Goal: Information Seeking & Learning: Learn about a topic

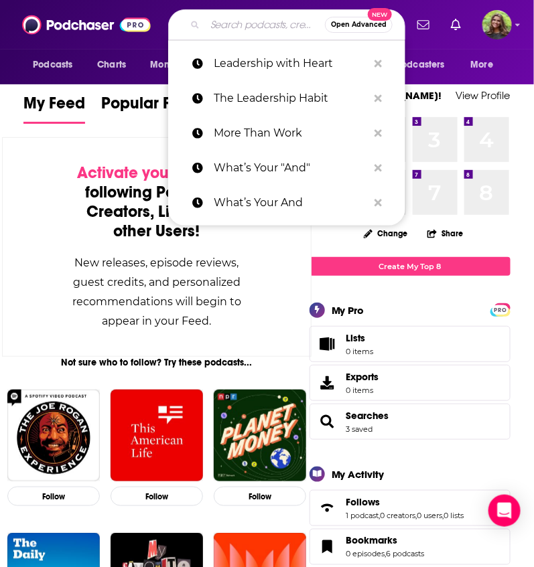
click at [223, 28] on input "Search podcasts, credits, & more..." at bounding box center [265, 24] width 120 height 21
paste input "Read-Aloud Revival"
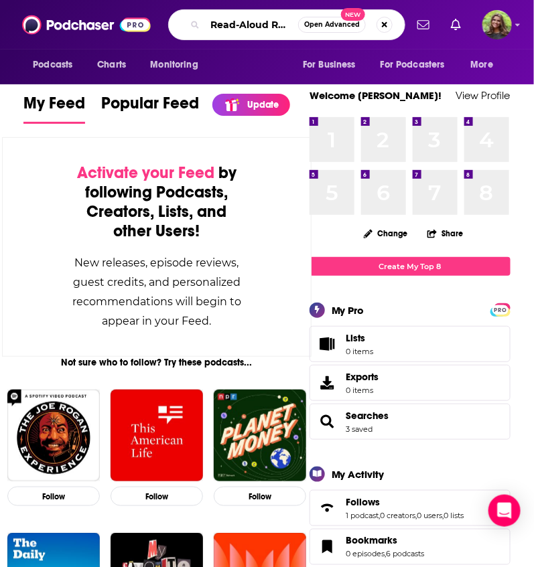
scroll to position [0, 11]
type input "Read-Aloud Revival'"
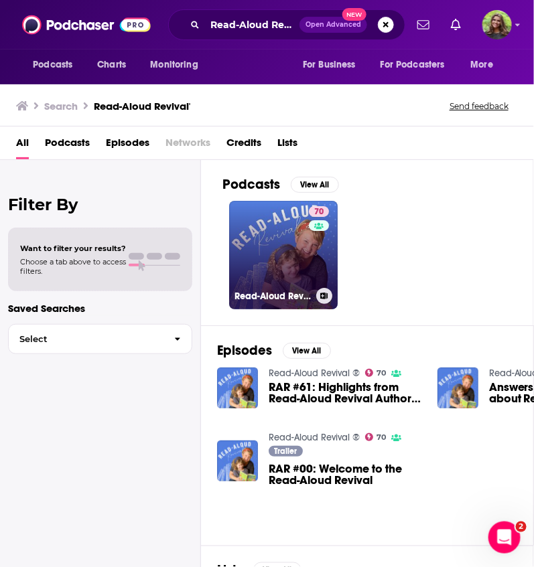
click at [270, 271] on link "70 Read-Aloud Revival ®" at bounding box center [283, 255] width 108 height 108
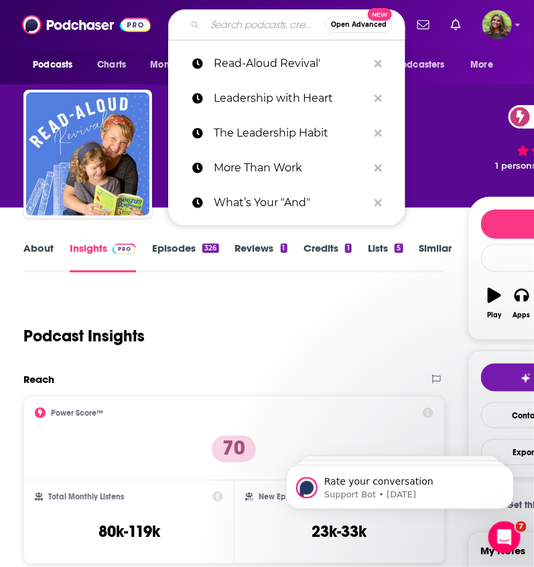
click at [236, 21] on input "Search podcasts, credits, & more..." at bounding box center [265, 24] width 120 height 21
paste input "The Children's Book Podcast:"
type input "The Children's Book Podcast:"
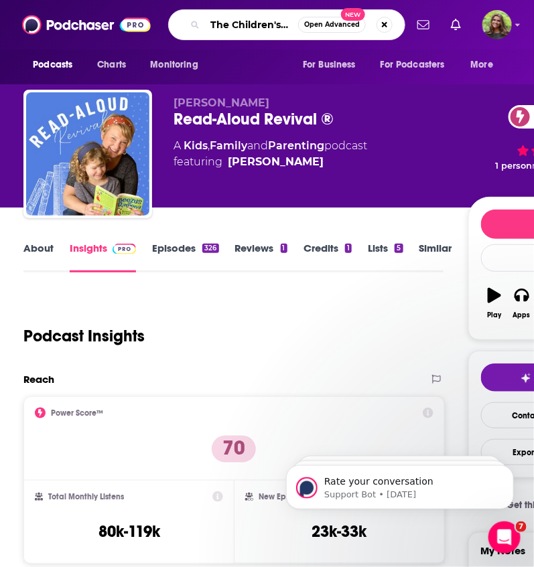
scroll to position [0, 62]
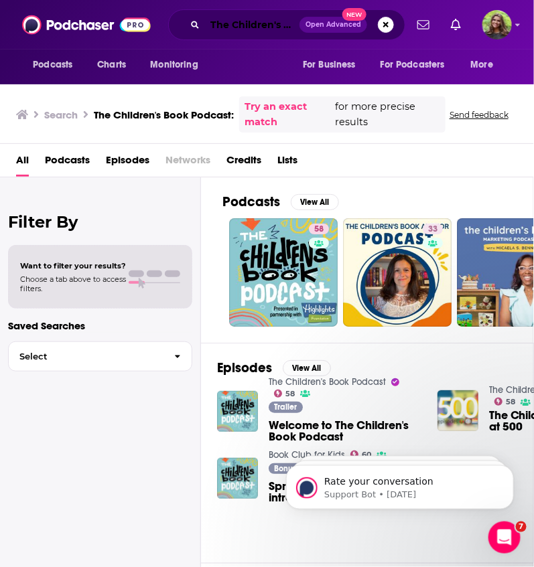
click at [263, 25] on input "The Children's Book Podcast:" at bounding box center [252, 24] width 94 height 21
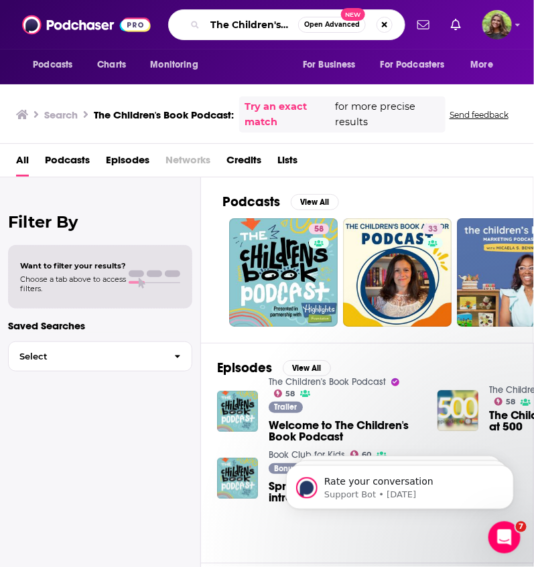
click at [263, 25] on input "The Children's Book Podcast:" at bounding box center [251, 24] width 93 height 21
paste input "Reading With Your Kids Podcast"
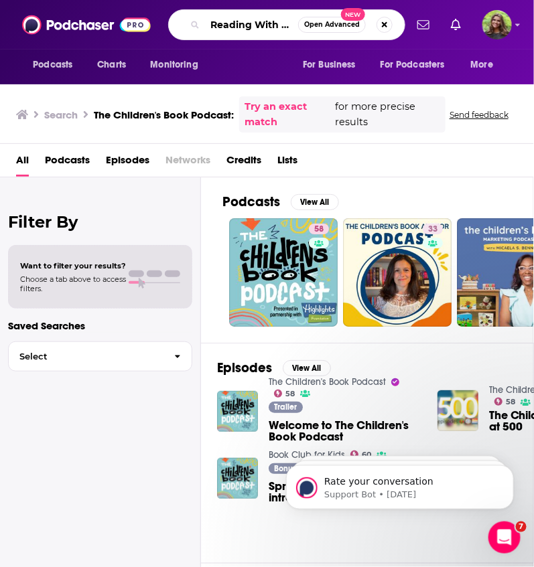
scroll to position [0, 76]
type input "Reading With Your Kids Podcast"
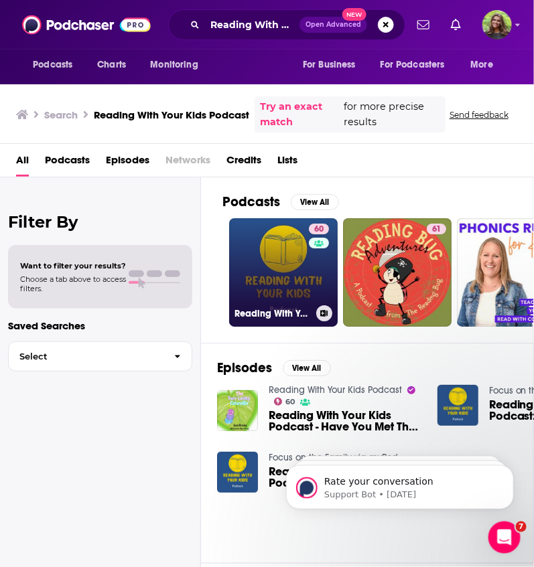
click at [281, 268] on link "60 Reading With Your Kids Podcast" at bounding box center [283, 272] width 108 height 108
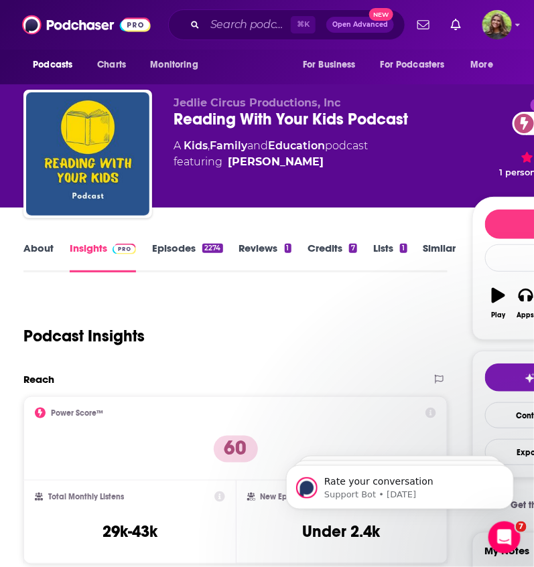
click at [44, 253] on link "About" at bounding box center [38, 257] width 30 height 31
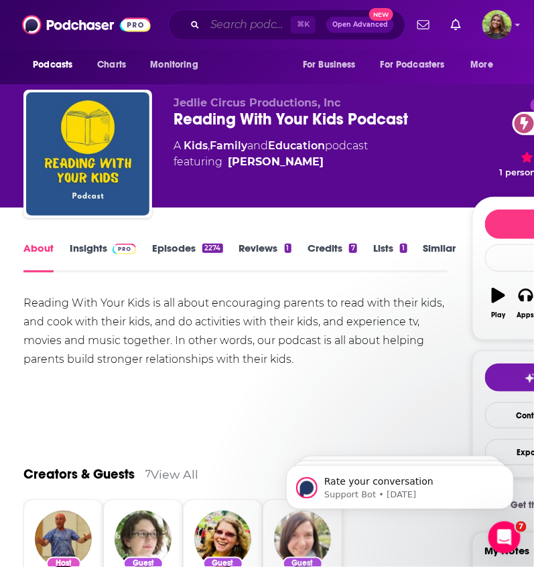
click at [230, 32] on input "Search podcasts, credits, & more..." at bounding box center [248, 24] width 86 height 21
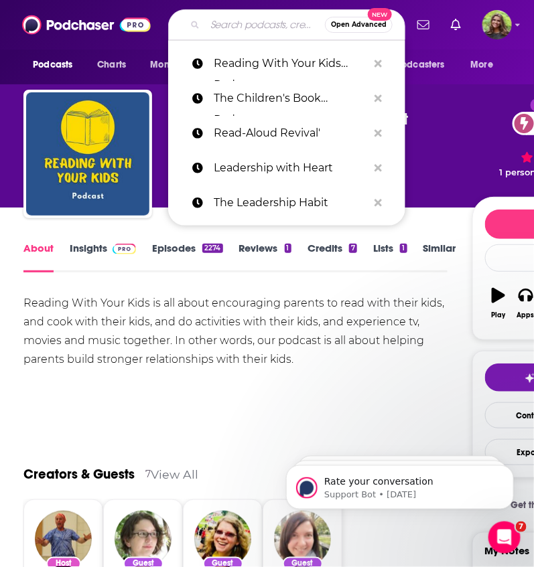
paste input "The Story Seeds Podcast:"
type input "The Story Seeds Podcast:"
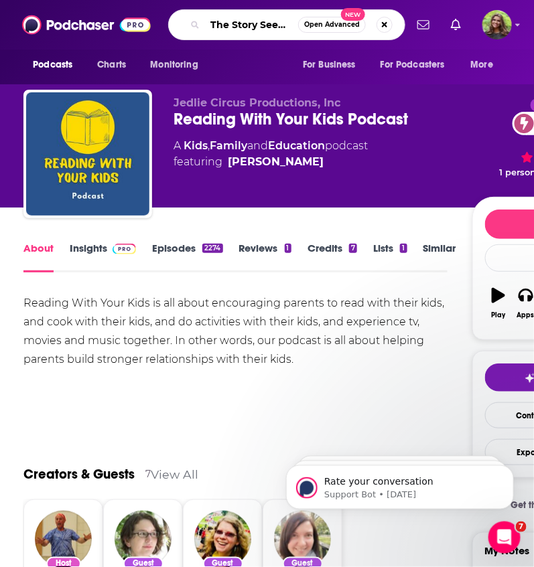
scroll to position [0, 40]
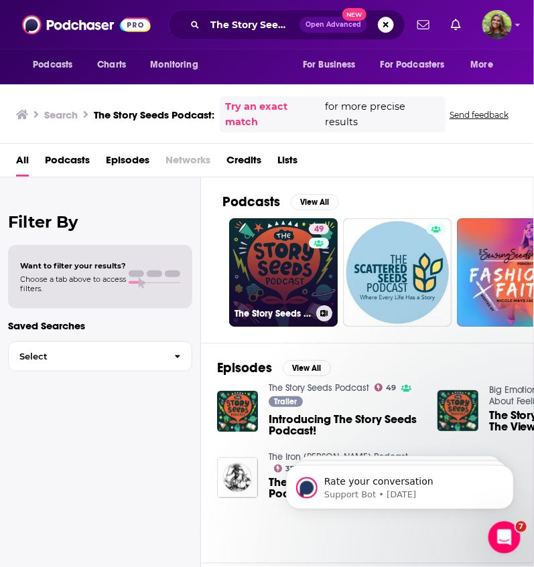
click at [279, 273] on link "49 The Story Seeds Podcast" at bounding box center [283, 272] width 108 height 108
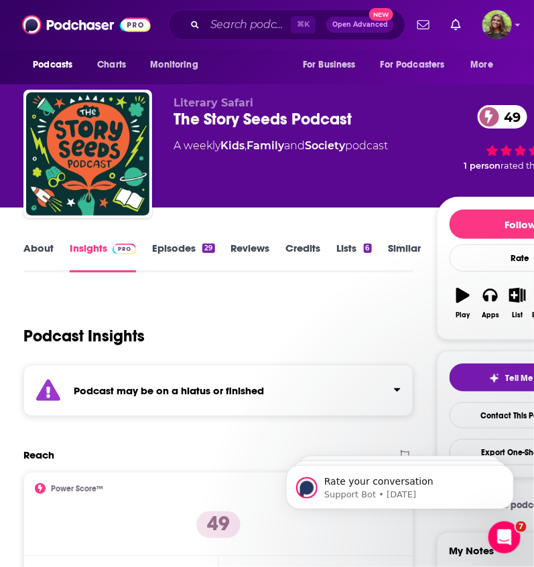
click at [160, 248] on link "Episodes 29" at bounding box center [183, 257] width 62 height 31
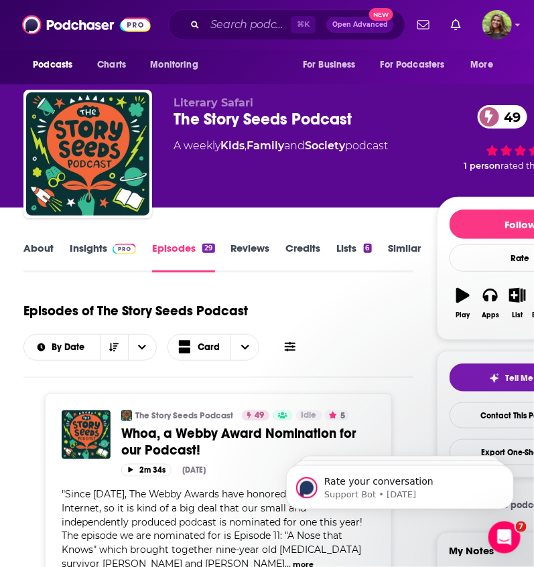
scroll to position [70, 0]
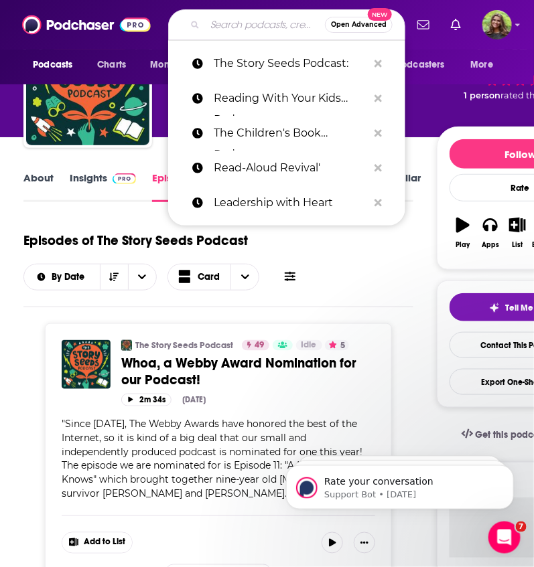
click at [219, 30] on input "Search podcasts, credits, & more..." at bounding box center [265, 24] width 120 height 21
paste input "The Children's Book Review: Growing Readers Podcast:"
type input "The Children's Book Review: Growing Readers Podcast:"
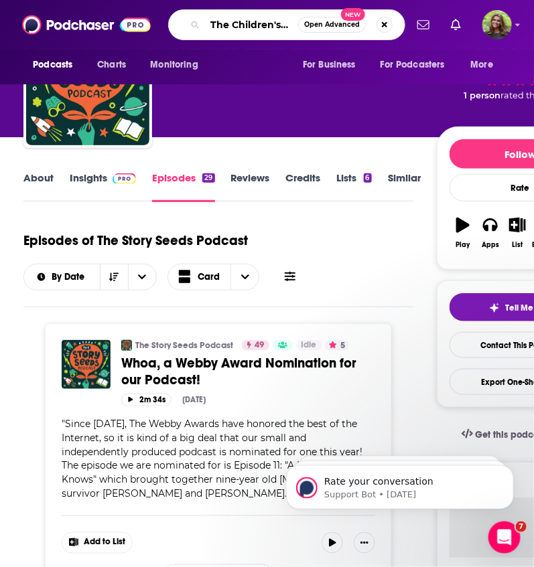
scroll to position [0, 188]
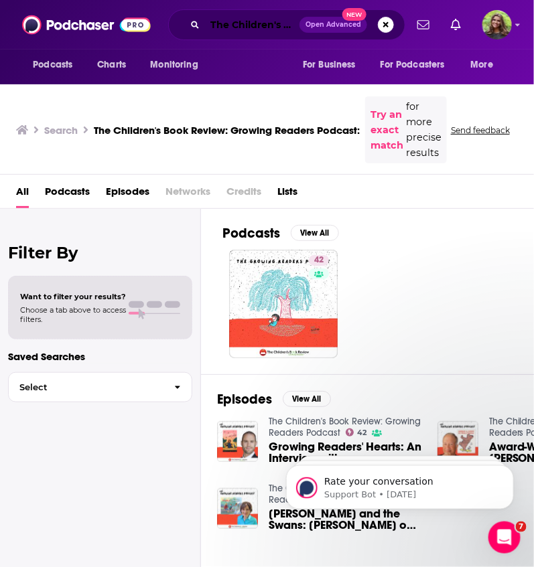
click at [269, 29] on input "The Children's Book Review: Growing Readers Podcast:" at bounding box center [252, 24] width 94 height 21
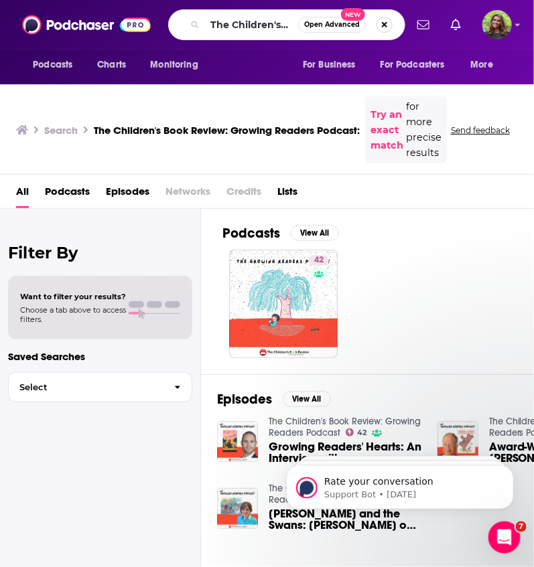
click at [381, 28] on button "Search podcasts, credits, & more..." at bounding box center [384, 25] width 16 height 16
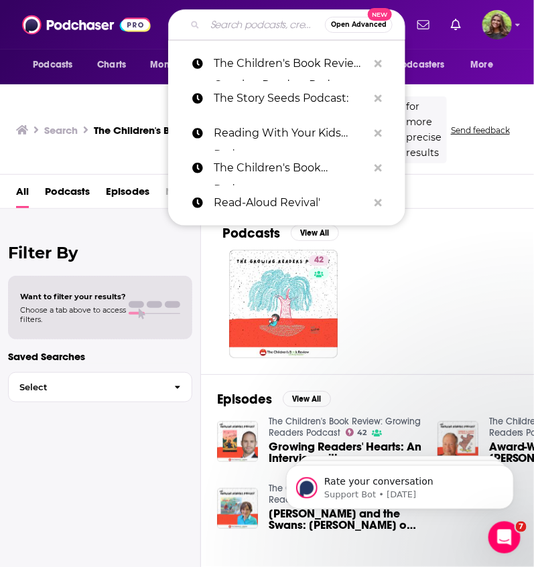
paste input "The Yarn:"
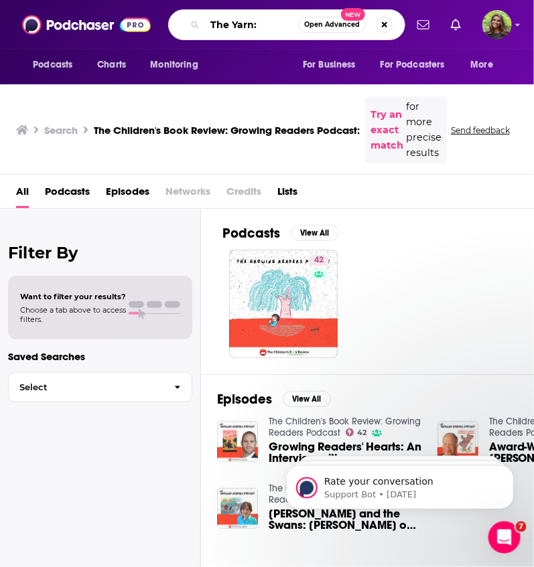
type input "The Yarn:"
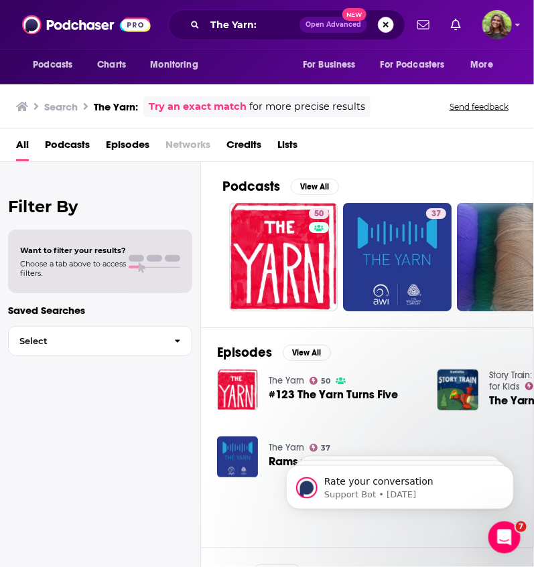
click at [386, 23] on button "Search podcasts, credits, & more..." at bounding box center [386, 25] width 16 height 16
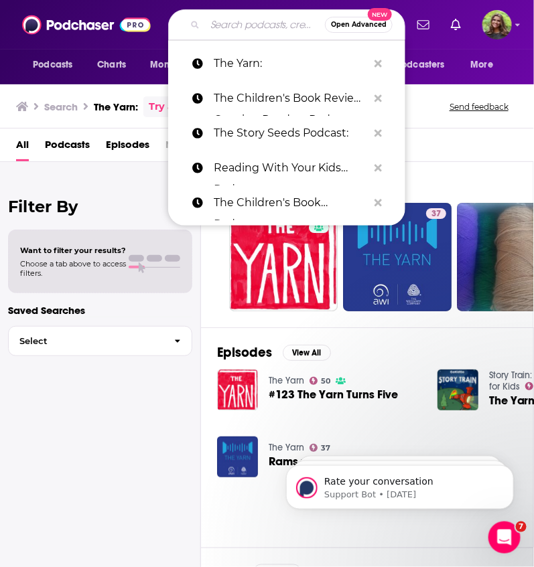
paste input "All the Wonders:"
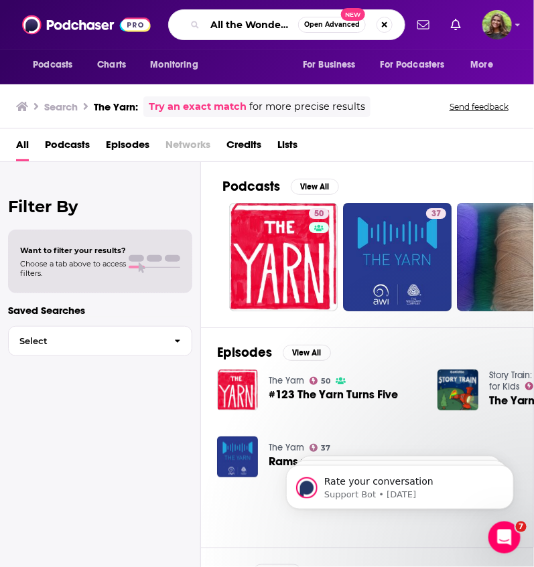
type input "All the Wonders:"
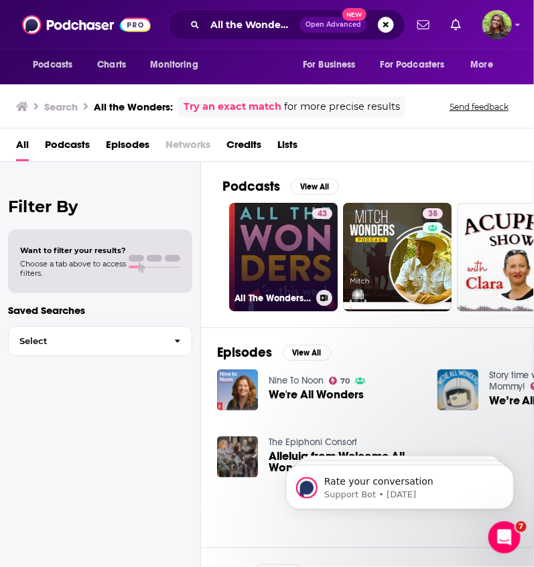
click at [303, 276] on link "43 All The Wonders This Week" at bounding box center [283, 257] width 108 height 108
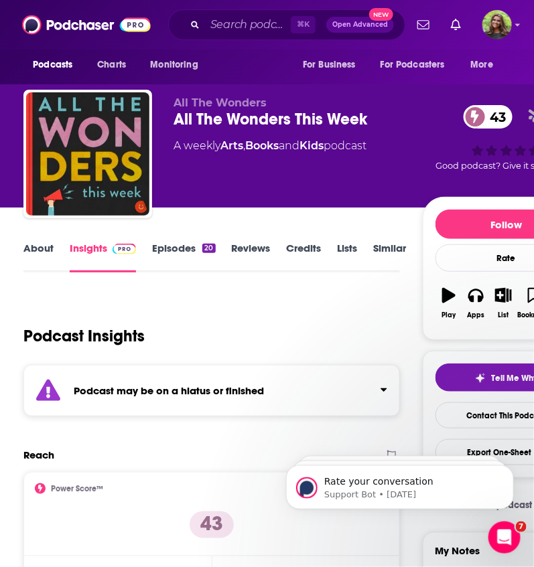
click at [163, 248] on link "Episodes 20" at bounding box center [183, 257] width 63 height 31
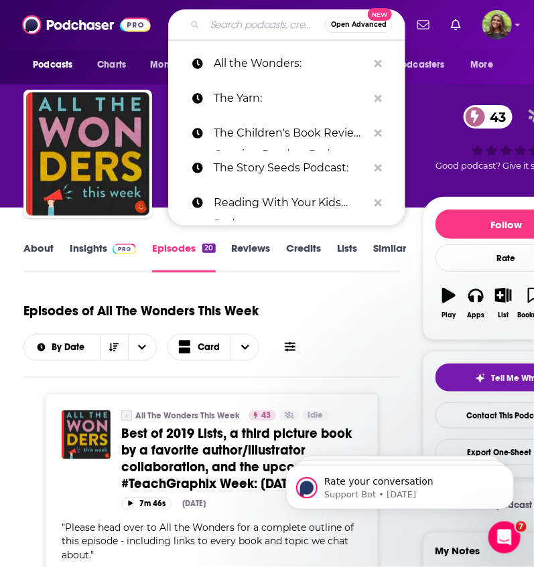
click at [244, 18] on input "Search podcasts, credits, & more..." at bounding box center [265, 24] width 120 height 21
paste input "The Stellar Teacher Podcast:"
type input "The Stellar Teacher Podcast:"
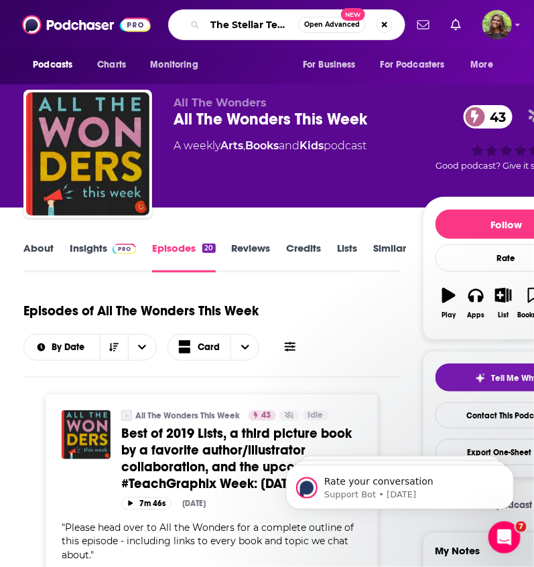
scroll to position [0, 55]
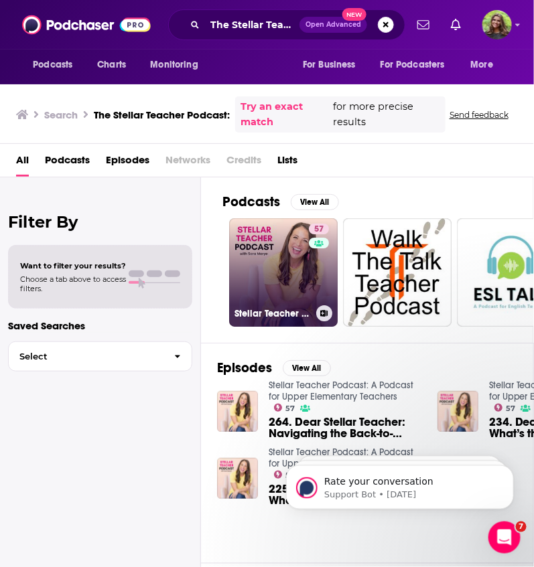
click at [285, 269] on link "57 Stellar Teacher Podcast: A Podcast for Upper Elementary Teachers" at bounding box center [283, 272] width 108 height 108
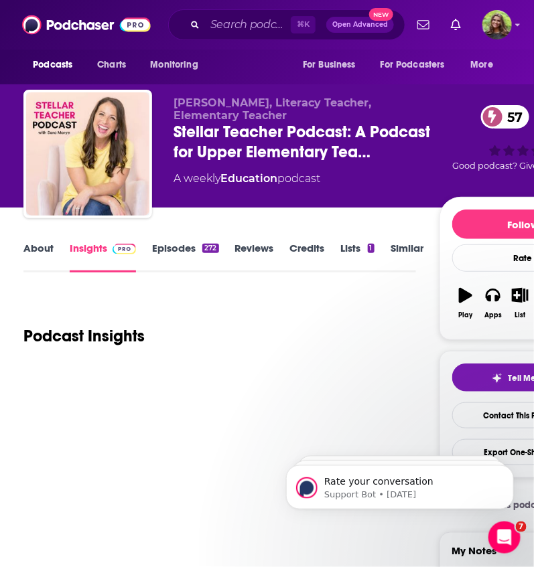
click at [36, 242] on link "About" at bounding box center [38, 257] width 30 height 31
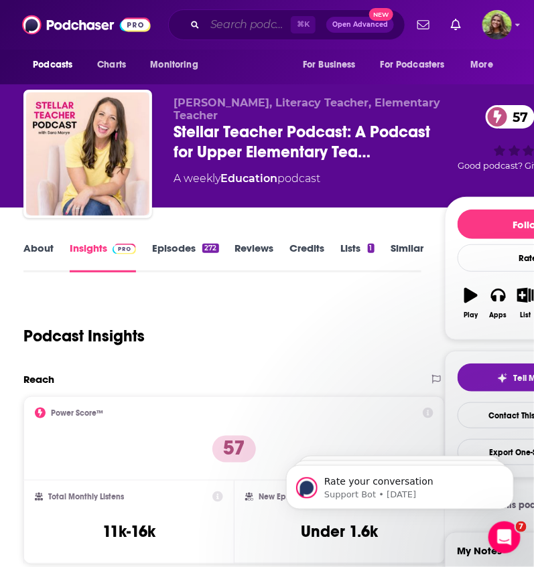
click at [259, 23] on input "Search podcasts, credits, & more..." at bounding box center [248, 24] width 86 height 21
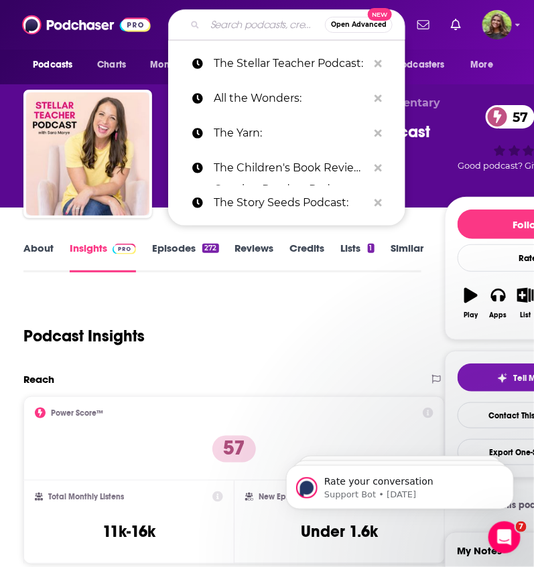
paste input "Teaching Literacy Podcast"
type input "Teaching Literacy Podcast"
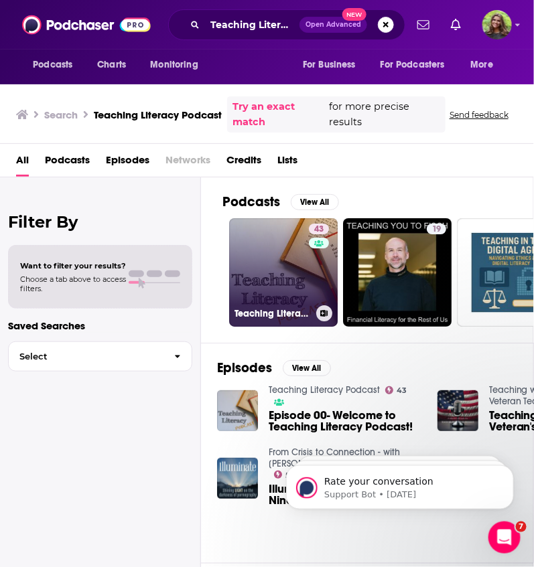
click at [264, 262] on link "43 Teaching Literacy Podcast" at bounding box center [283, 272] width 108 height 108
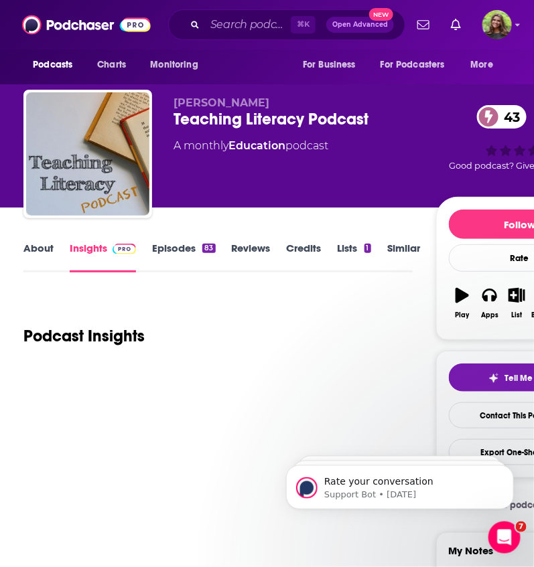
click at [40, 261] on link "About" at bounding box center [38, 257] width 30 height 31
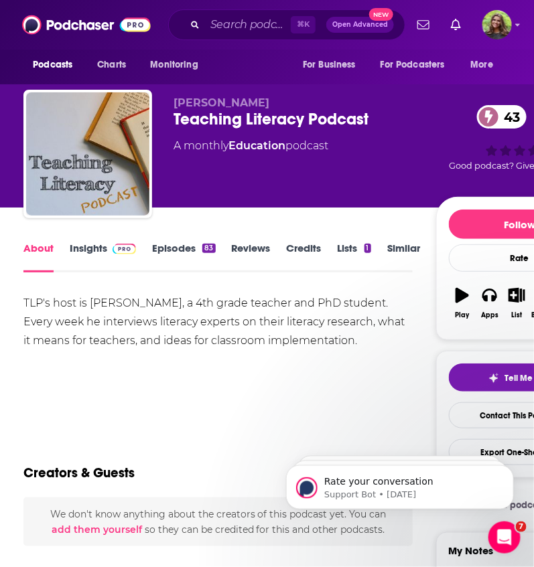
click at [167, 250] on link "Episodes 83" at bounding box center [183, 257] width 63 height 31
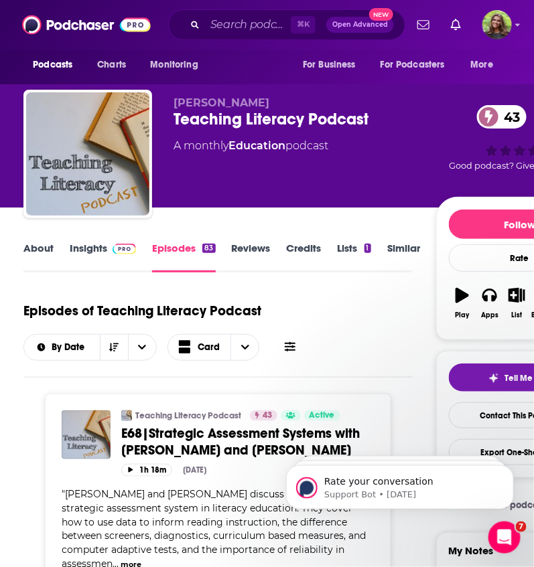
click at [225, 37] on div "⌘ K Open Advanced New" at bounding box center [286, 24] width 237 height 31
click at [262, 28] on input "Search podcasts, credits, & more..." at bounding box center [248, 24] width 86 height 21
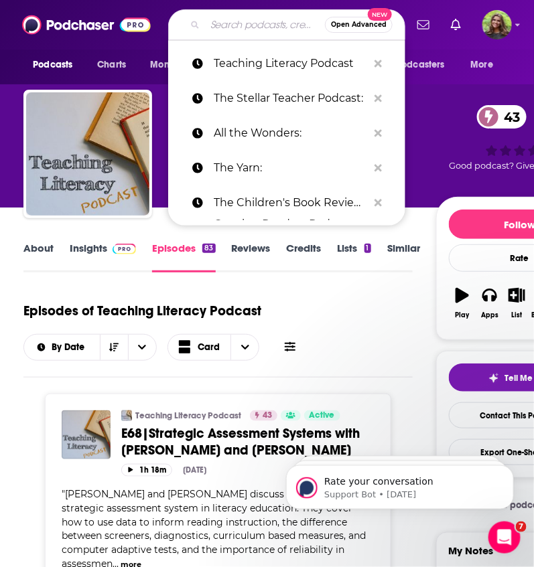
paste input "Book Club for Kids"
type input "Book Club for Kids"
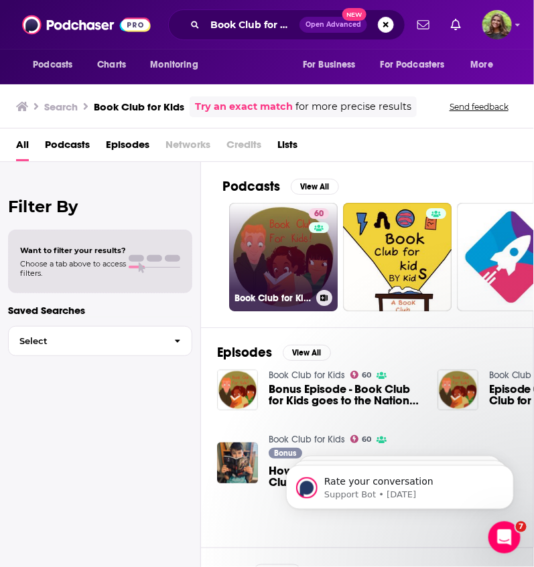
click at [287, 271] on link "60 Book Club for Kids" at bounding box center [283, 257] width 108 height 108
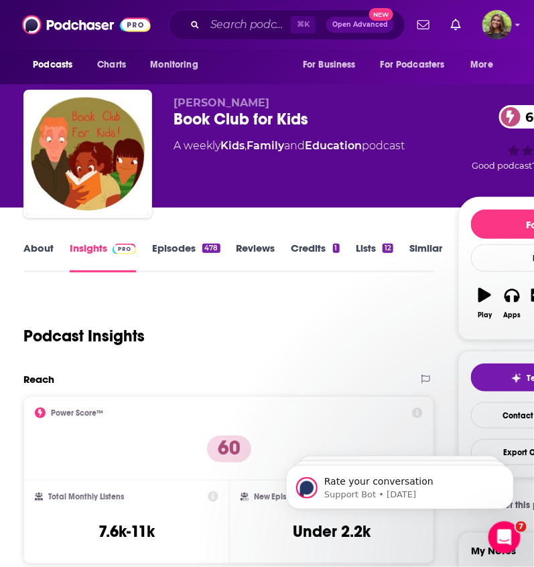
click at [46, 251] on link "About" at bounding box center [38, 257] width 30 height 31
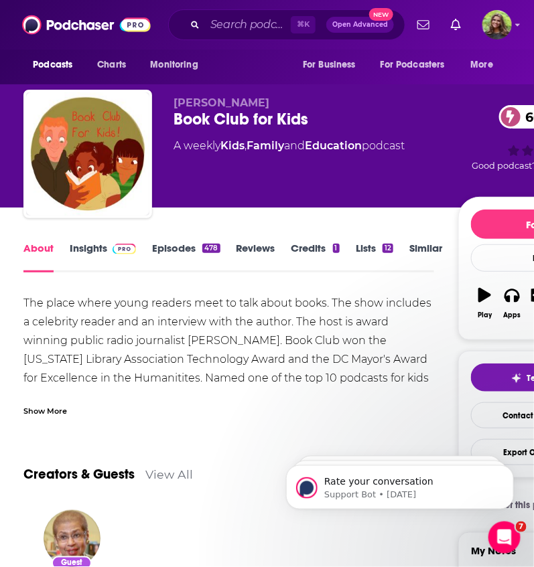
click at [171, 252] on link "Episodes 478" at bounding box center [186, 257] width 68 height 31
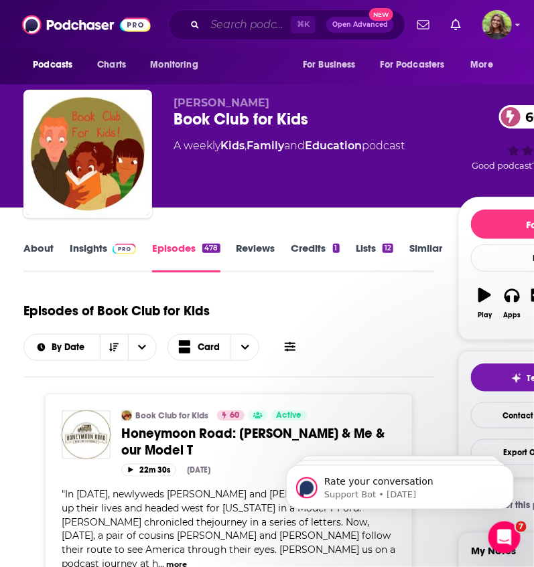
click at [232, 25] on input "Search podcasts, credits, & more..." at bounding box center [248, 24] width 86 height 21
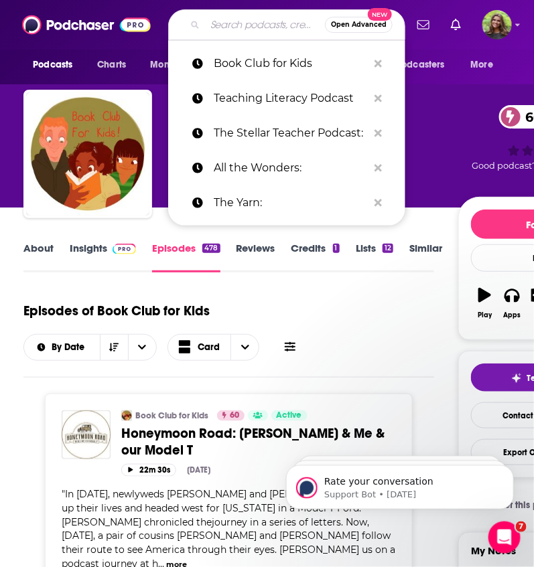
paste input "Puffin Podcast: Mission Imagination:"
type input "Puffin Podcast: Mission Imagination:"
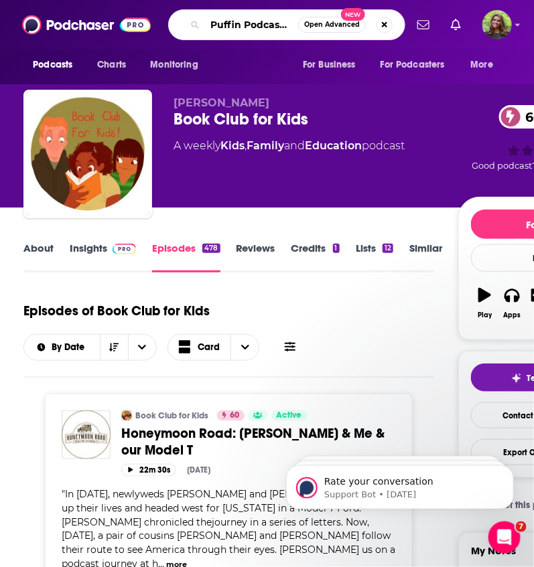
scroll to position [0, 96]
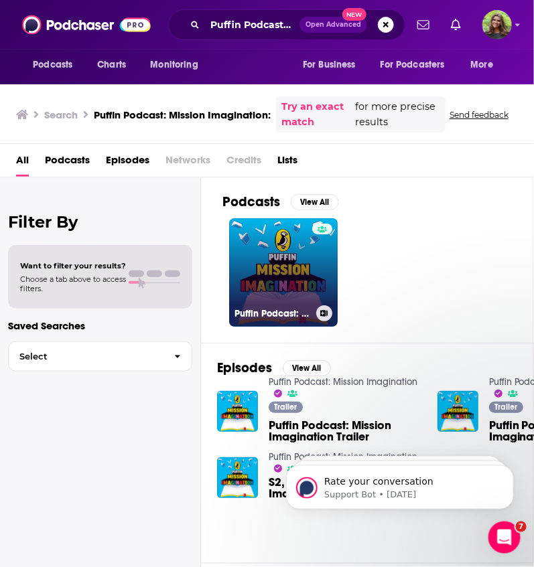
click at [283, 275] on link "Puffin Podcast: Mission Imagination" at bounding box center [283, 272] width 108 height 108
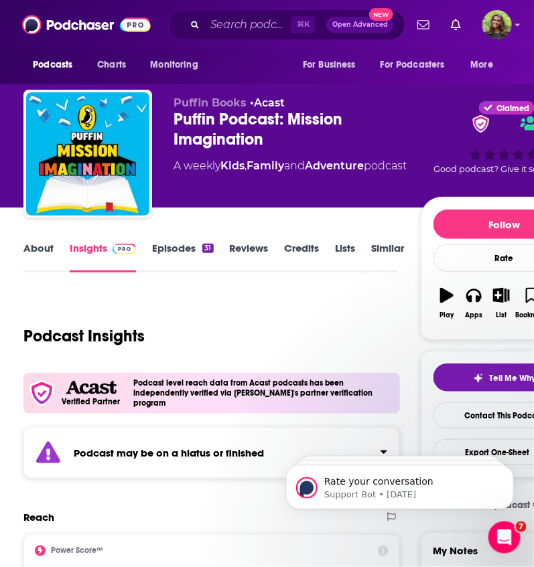
click at [171, 249] on link "Episodes 31" at bounding box center [182, 257] width 61 height 31
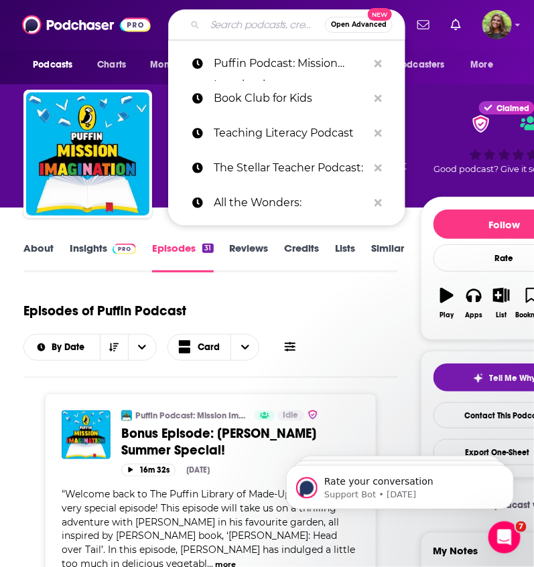
click at [246, 23] on input "Search podcasts, credits, & more..." at bounding box center [265, 24] width 120 height 21
paste input "Fun Kids Book Worms"
type input "Fun Kids Book Worms"
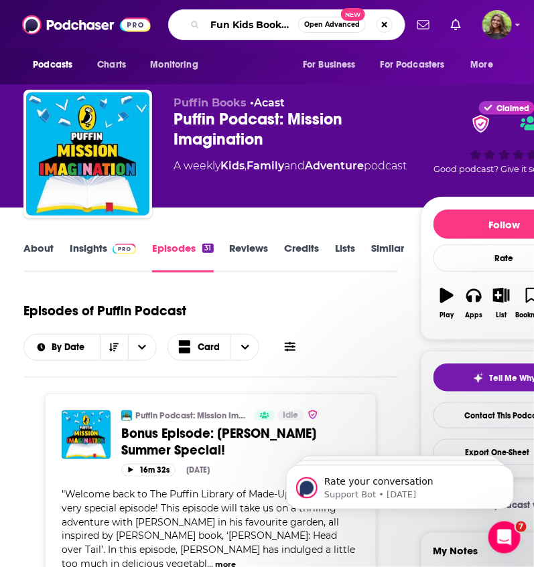
scroll to position [0, 25]
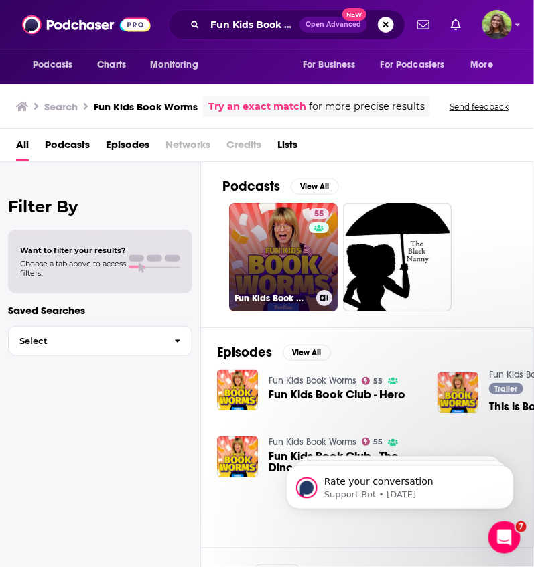
click at [267, 273] on link "55 Fun Kids Book Worms" at bounding box center [283, 257] width 108 height 108
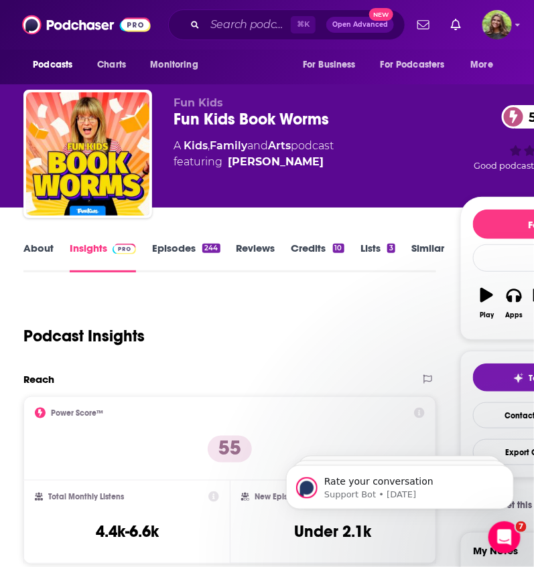
click at [32, 247] on link "About" at bounding box center [38, 257] width 30 height 31
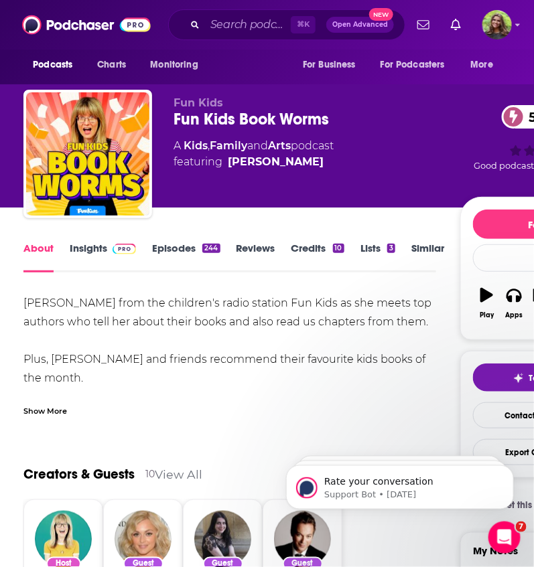
click at [60, 408] on div "Show More" at bounding box center [45, 410] width 44 height 13
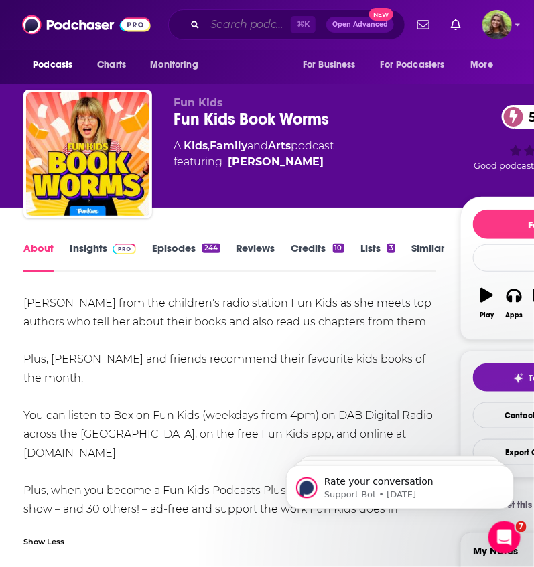
click at [219, 30] on input "Search podcasts, credits, & more..." at bounding box center [248, 24] width 86 height 21
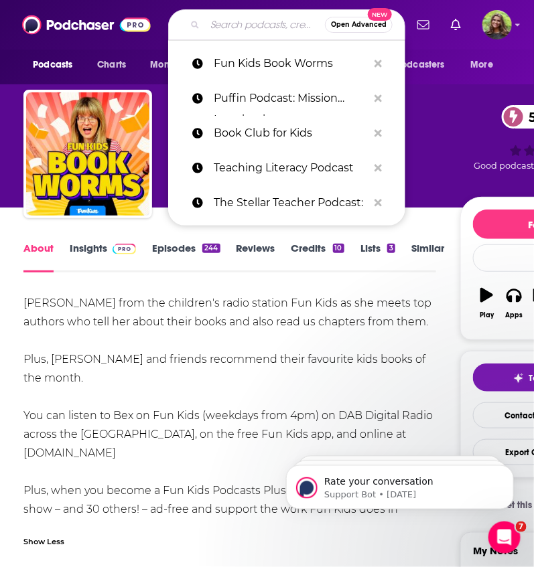
paste input "Reading, Language and Early Literacy (First Things First):"
type input "Reading, Language and Early Literacy (First Things First):"
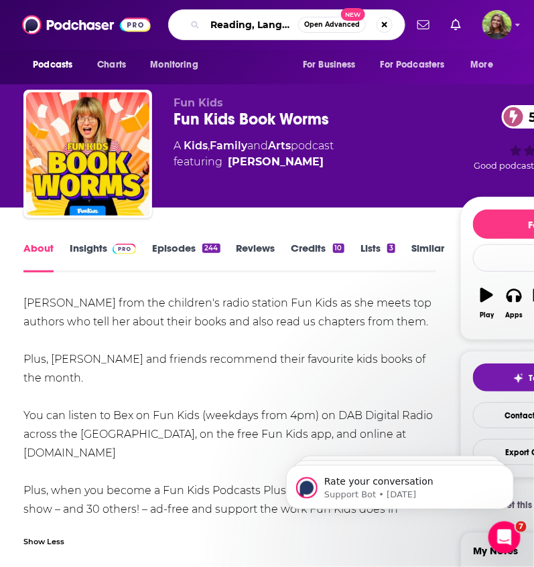
scroll to position [0, 198]
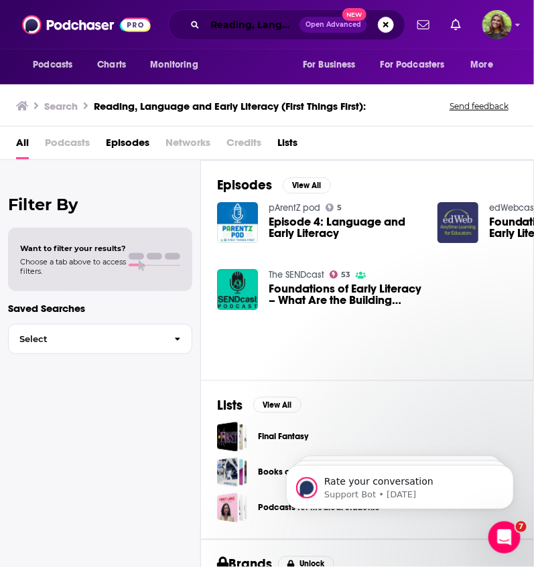
click at [244, 25] on input "Reading, Language and Early Literacy (First Things First):" at bounding box center [252, 24] width 94 height 21
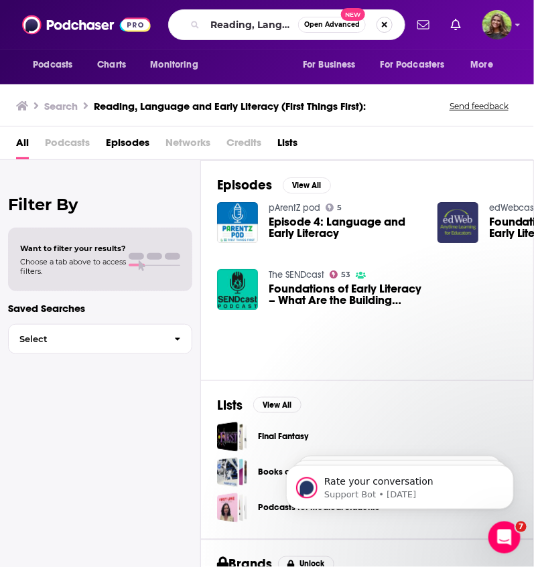
click at [387, 30] on button "Search podcasts, credits, & more..." at bounding box center [384, 25] width 16 height 16
paste input "KSDE Insight Podcast - Raising Readers:"
type input "KSDE Insight Podcast - Raising Readers:"
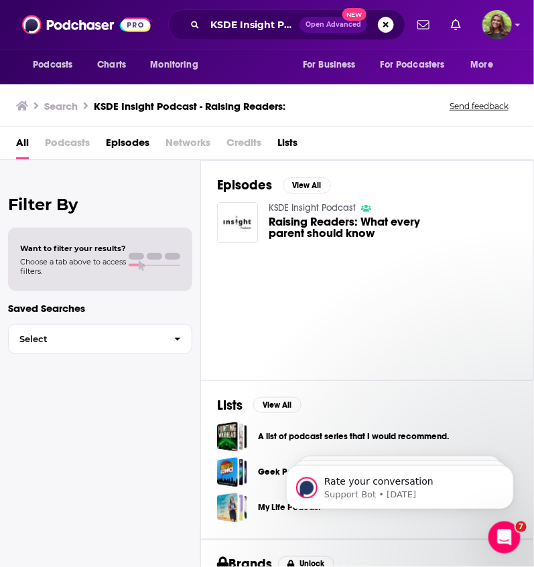
click at [258, 215] on div "KSDE Insight Podcast Raising Readers: What every parent should know" at bounding box center [319, 223] width 204 height 42
click at [246, 216] on img "Raising Readers: What every parent should know" at bounding box center [237, 222] width 41 height 41
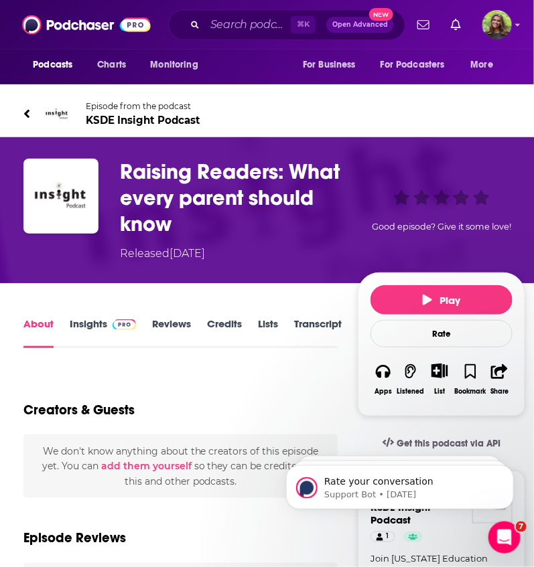
click at [133, 115] on span "KSDE Insight Podcast" at bounding box center [143, 120] width 115 height 13
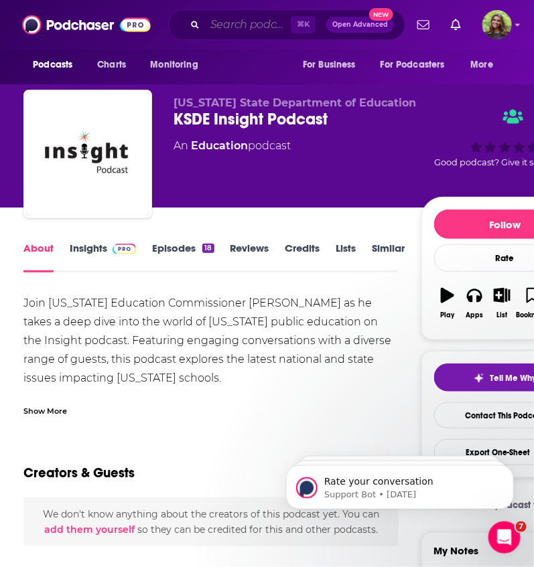
click at [246, 23] on input "Search podcasts, credits, & more..." at bounding box center [248, 24] width 86 height 21
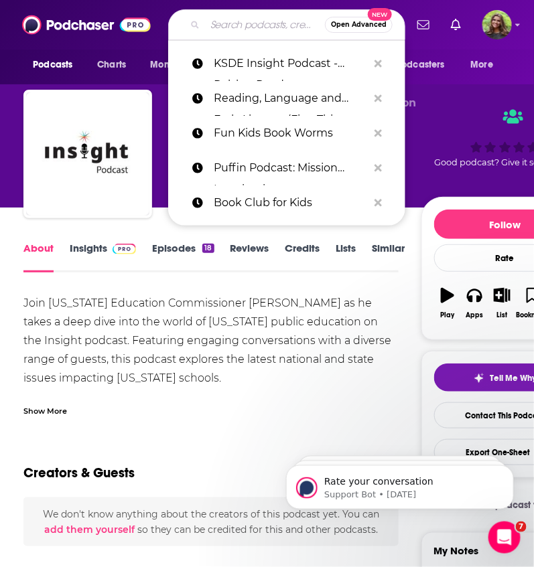
click at [246, 23] on input "Search podcasts, credits, & more..." at bounding box center [265, 24] width 120 height 21
paste input "The Bookshop Podcast:"
type input "The Bookshop Podcast:"
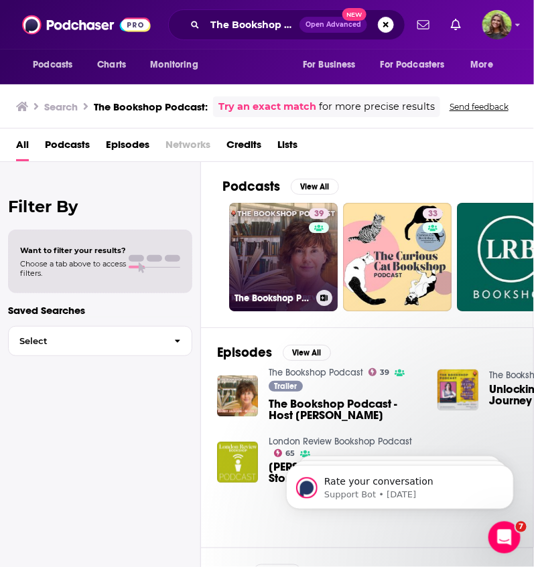
click at [302, 270] on link "39 The Bookshop Podcast" at bounding box center [283, 257] width 108 height 108
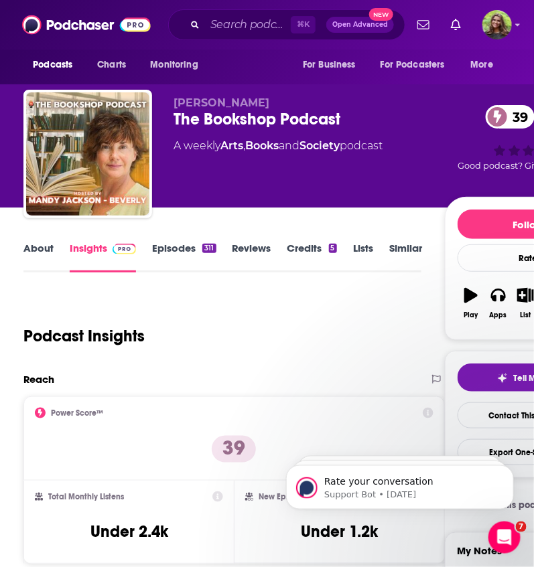
click at [38, 252] on link "About" at bounding box center [38, 257] width 30 height 31
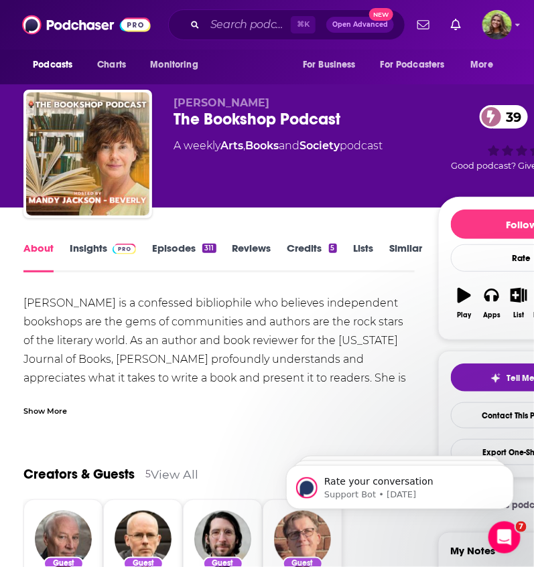
click at [49, 409] on div "Show More" at bounding box center [45, 410] width 44 height 13
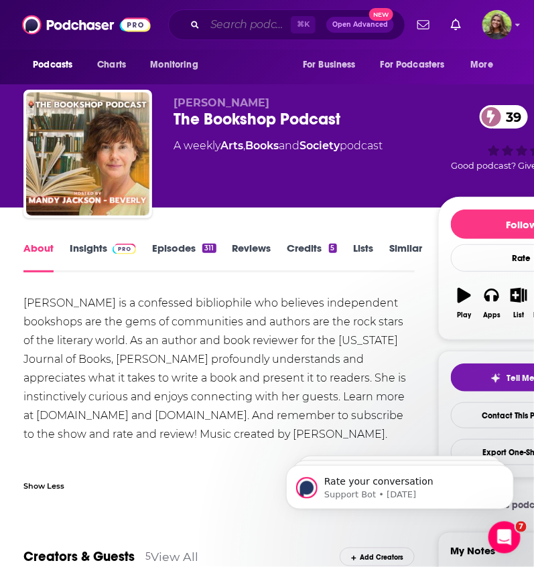
click at [234, 21] on input "Search podcasts, credits, & more..." at bounding box center [248, 24] width 86 height 21
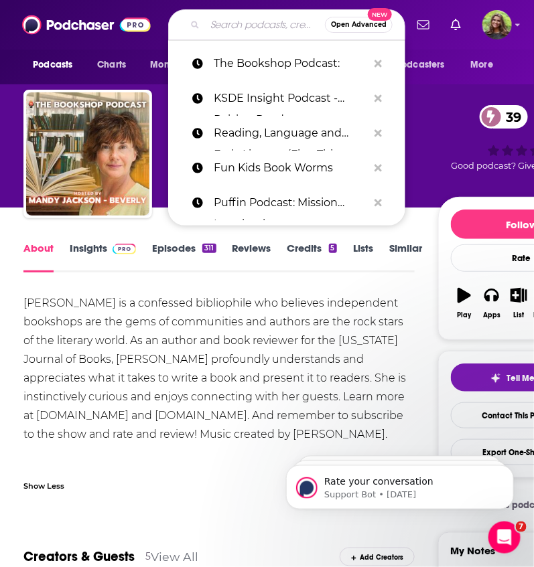
paste input "KidLit Podcast:"
type input "KidLit Podcast:"
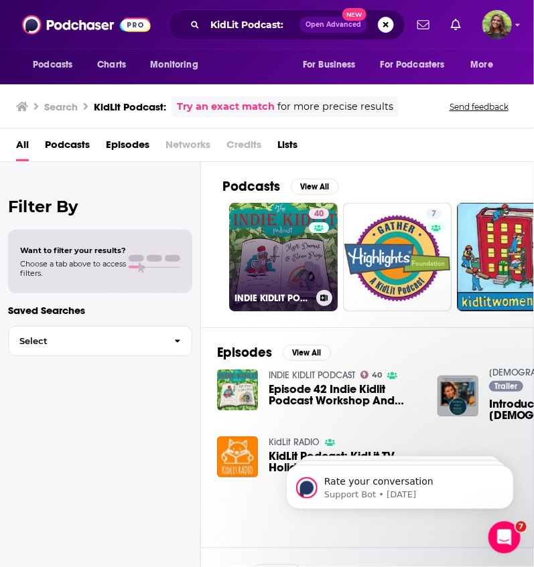
click at [277, 275] on link "40 INDIE KIDLIT PODCAST" at bounding box center [283, 257] width 108 height 108
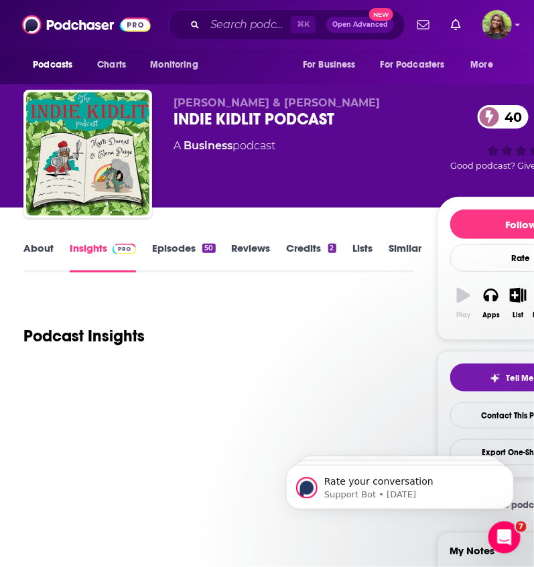
click at [31, 248] on link "About" at bounding box center [38, 257] width 30 height 31
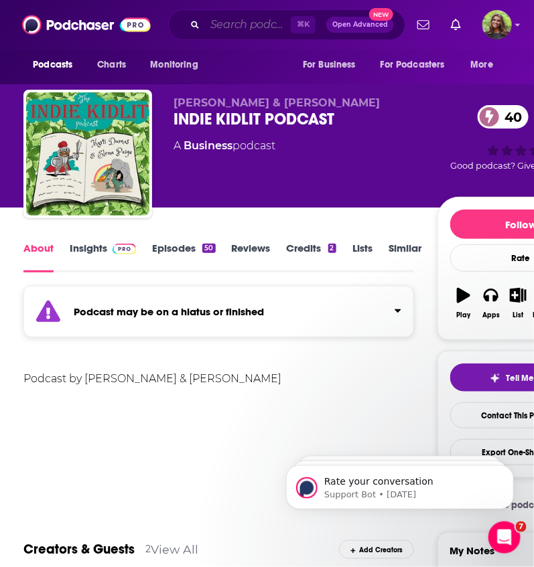
click at [222, 27] on input "Search podcasts, credits, & more..." at bounding box center [248, 24] width 86 height 21
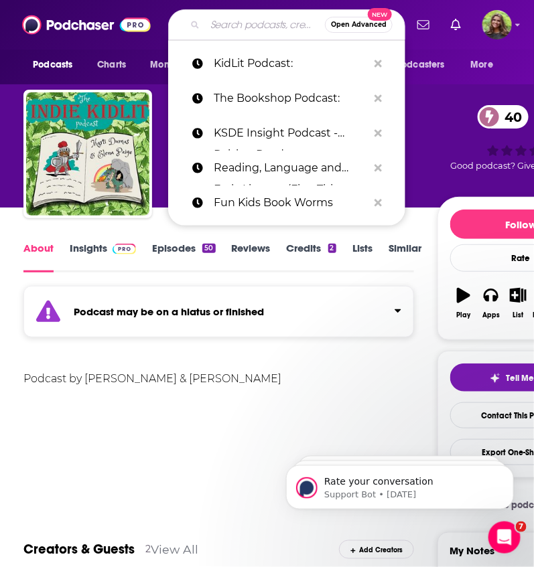
paste input "Curious City:"
type input "Curious City:"
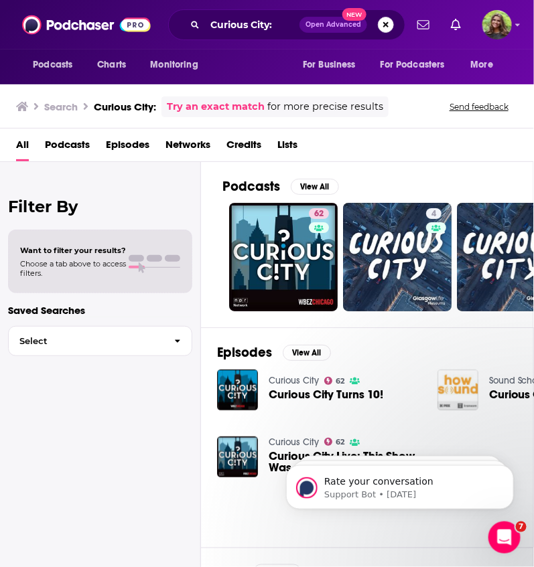
click at [388, 25] on button "Search podcasts, credits, & more..." at bounding box center [386, 25] width 16 height 16
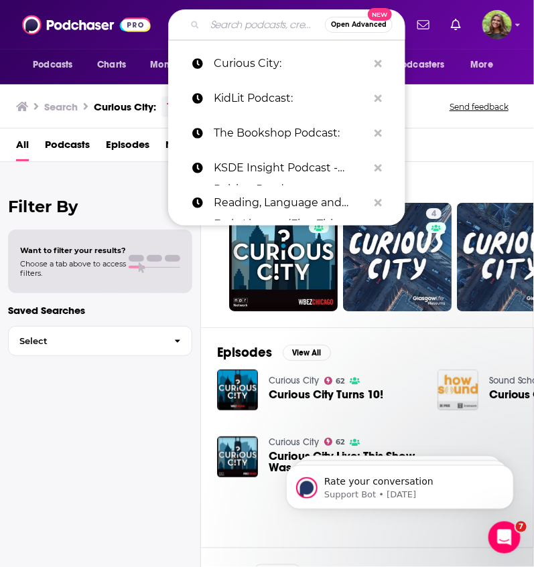
paste input "The Storyteller's Podcast:"
type input "The Storyteller's Podcast:"
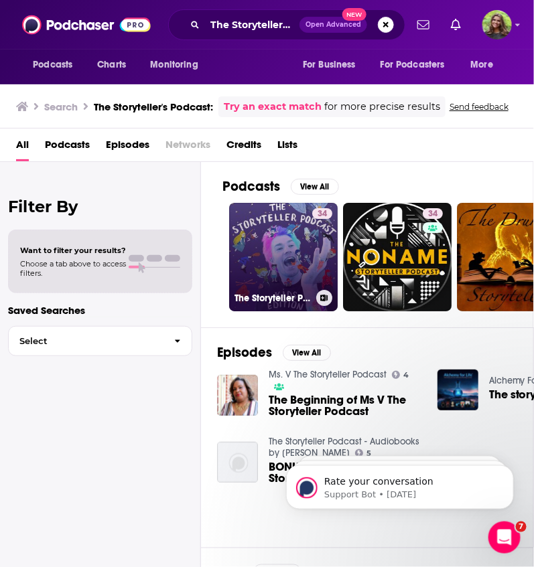
click at [275, 257] on link "34 The Storyteller Podcast Kid's Edition" at bounding box center [283, 257] width 108 height 108
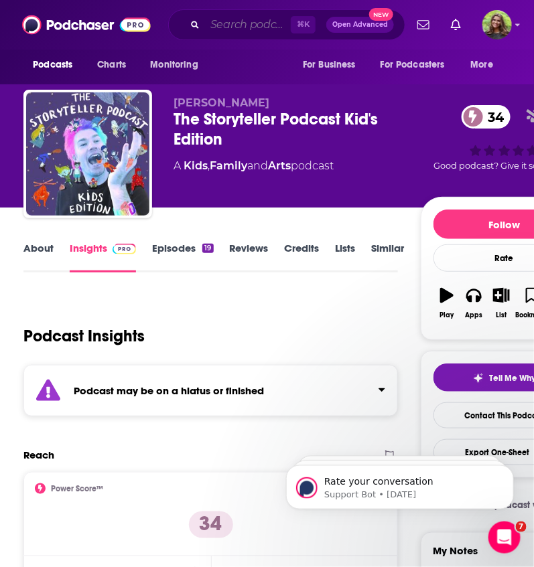
click at [261, 20] on input "Search podcasts, credits, & more..." at bounding box center [248, 24] width 86 height 21
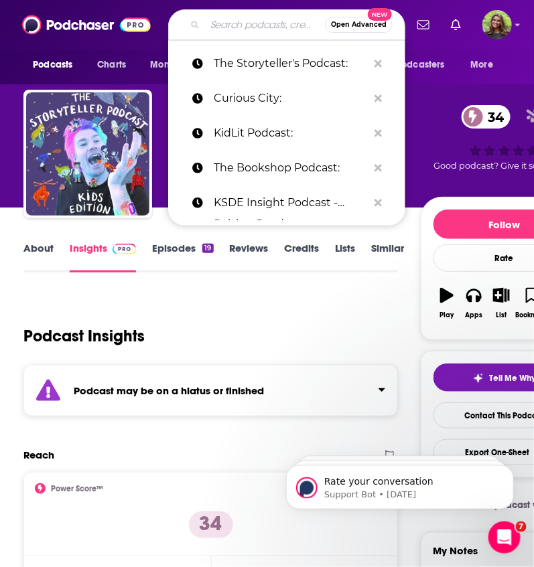
paste input "The Learning Podcast:"
type input "The Learning Podcast:"
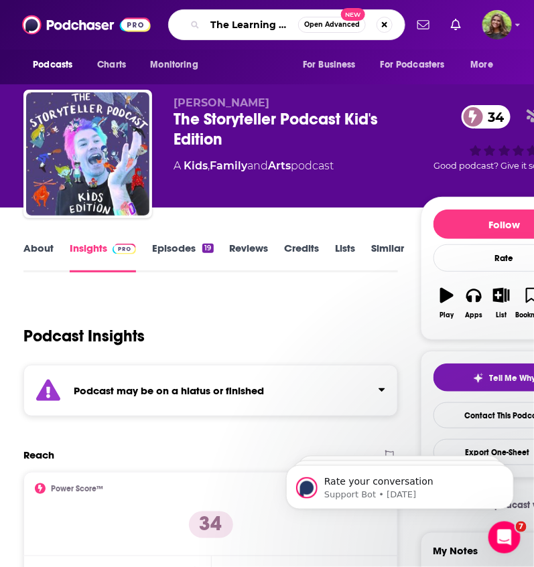
scroll to position [0, 28]
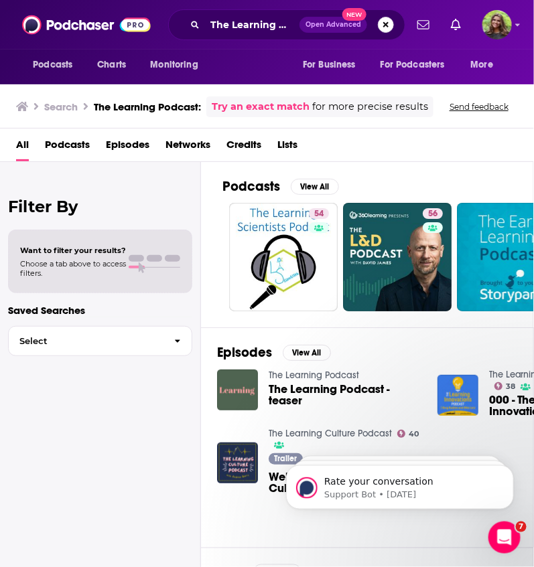
click at [387, 28] on button "Search podcasts, credits, & more..." at bounding box center [386, 25] width 16 height 16
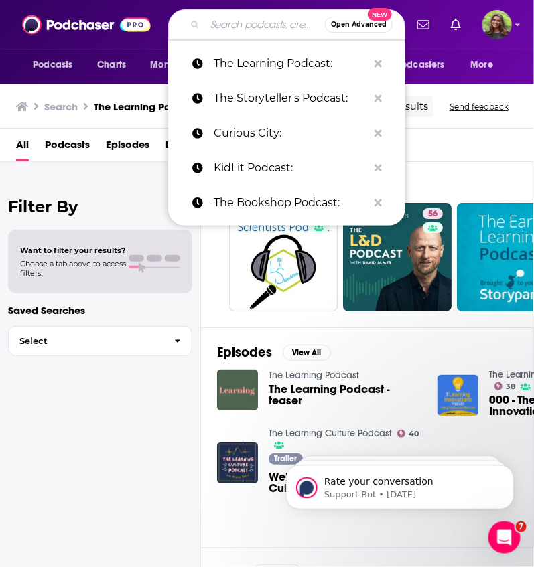
paste input "Brain Burps About Books:"
type input "Brain Burps About Books:"
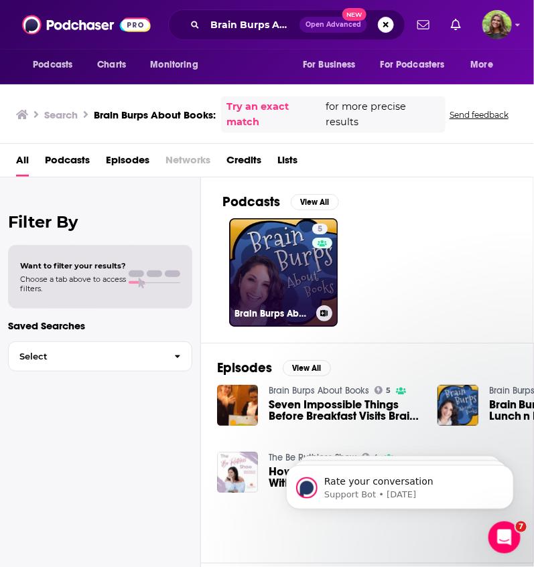
click at [275, 279] on link "5 Brain Burps About Books" at bounding box center [283, 272] width 108 height 108
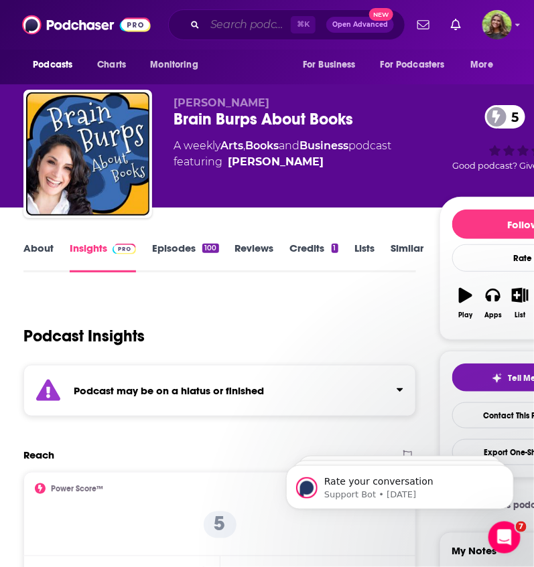
click at [259, 33] on input "Search podcasts, credits, & more..." at bounding box center [248, 24] width 86 height 21
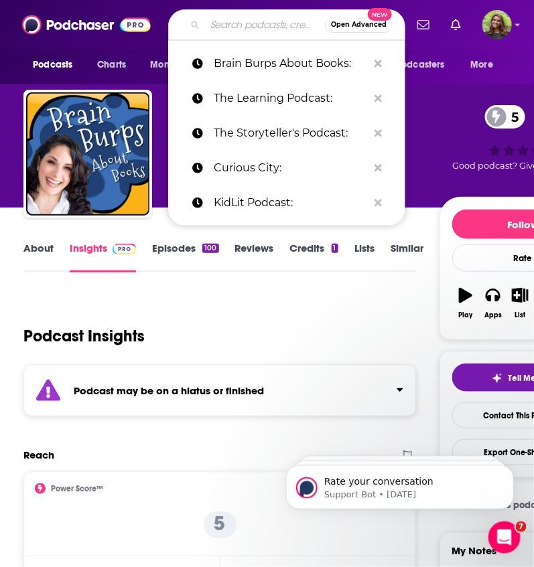
paste input "BIG PICTURE Social Emotional Learning Podcast:"
type input "BIG PICTURE Social Emotional Learning Podcast:"
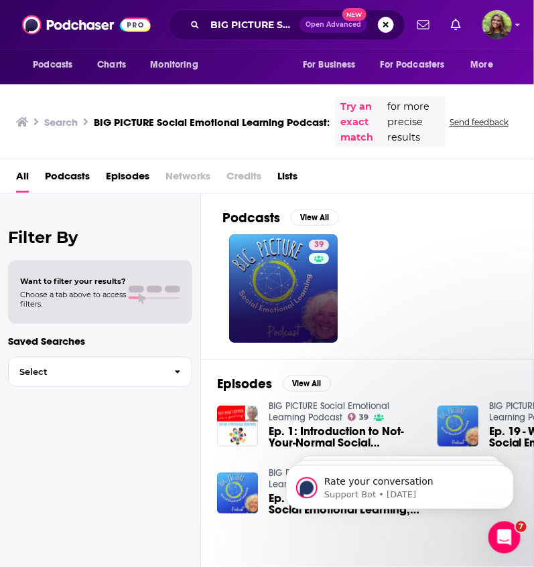
click at [284, 279] on link "39" at bounding box center [283, 288] width 108 height 108
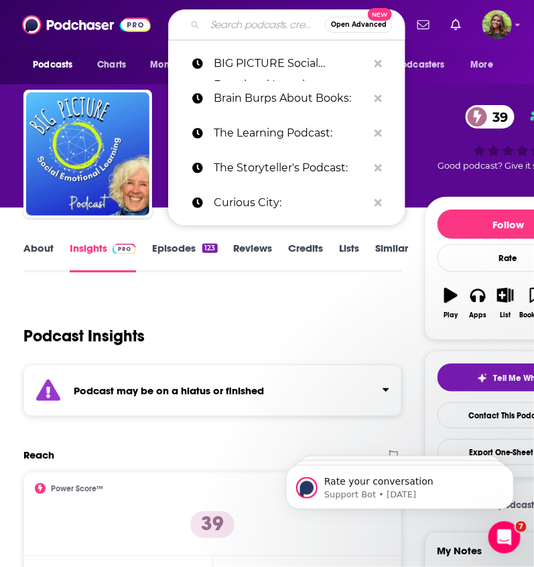
click at [226, 26] on input "Search podcasts, credits, & more..." at bounding box center [265, 24] width 120 height 21
paste input "The Creative Classroom with John Spencer:"
type input "The Creative Classroom with John Spencer:"
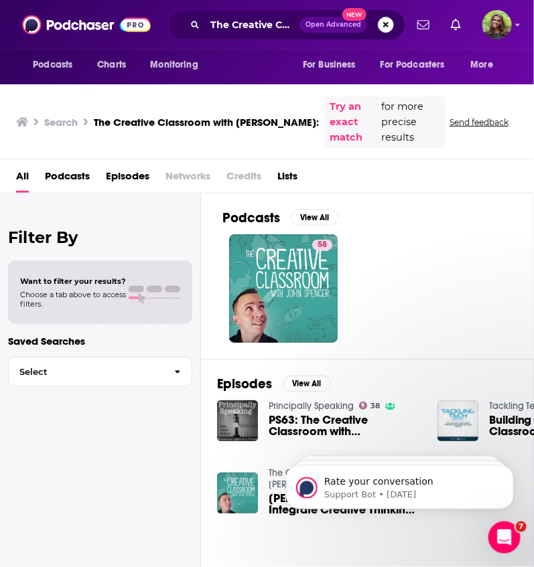
click at [389, 25] on button "Search podcasts, credits, & more..." at bounding box center [386, 25] width 16 height 16
click at [367, 25] on button "Open Advanced New" at bounding box center [333, 25] width 68 height 16
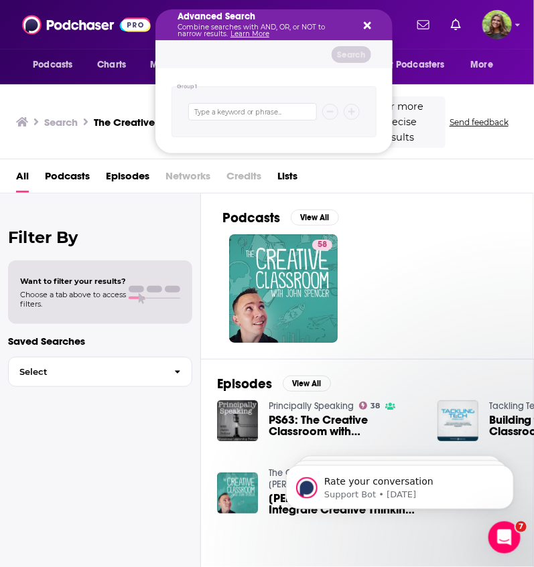
click at [366, 25] on icon "Search podcasts, credits, & more..." at bounding box center [367, 25] width 7 height 7
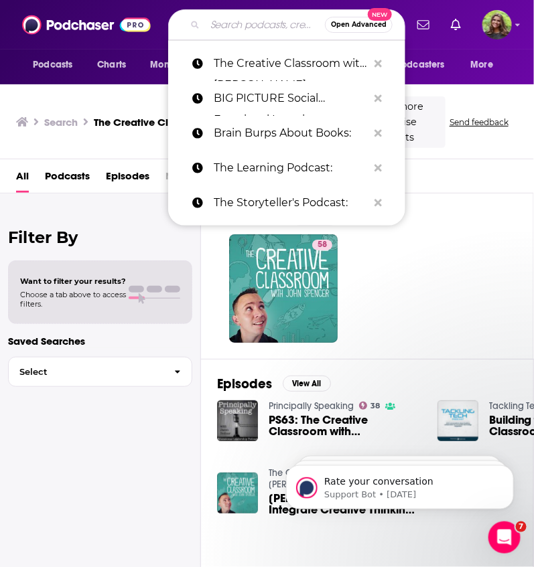
click at [253, 19] on input "Search podcasts, credits, & more..." at bounding box center [265, 24] width 120 height 21
paste input "Let's Talk Social and Emotional Learning Podcast:"
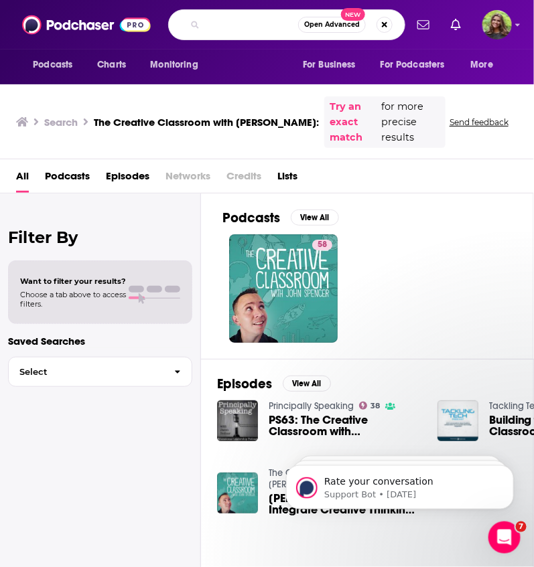
type input "Let's Talk Social and Emotional Learning Podcast:"
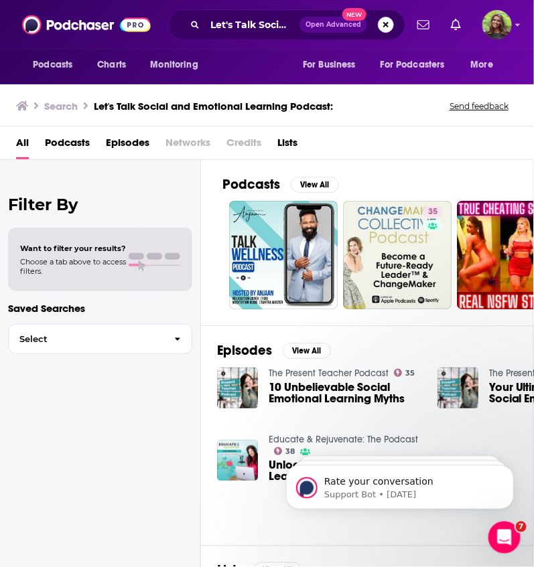
click at [385, 32] on button "Search podcasts, credits, & more..." at bounding box center [386, 25] width 16 height 16
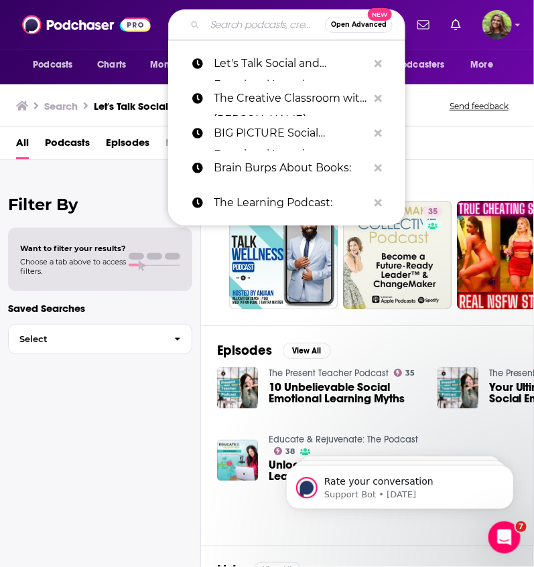
paste input "Melissa and Lori Love Literacy"
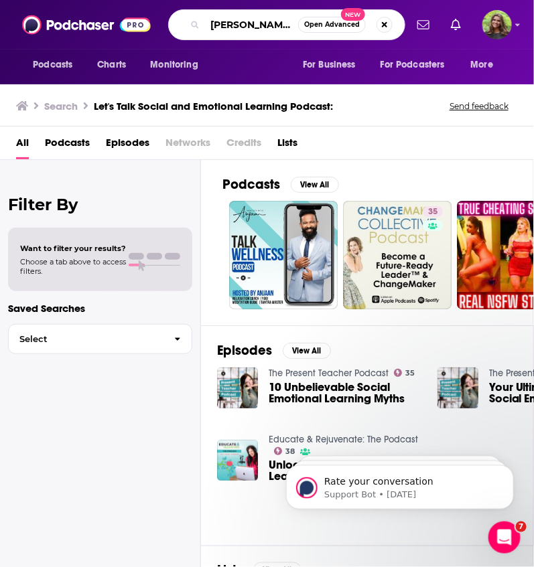
scroll to position [0, 62]
type input "Melissa and Lori Love Literacy"
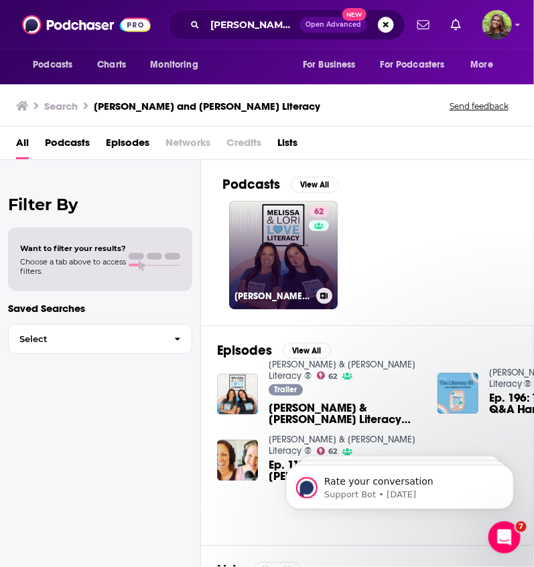
click at [306, 253] on link "62 Melissa & Lori Love Literacy ®" at bounding box center [283, 255] width 108 height 108
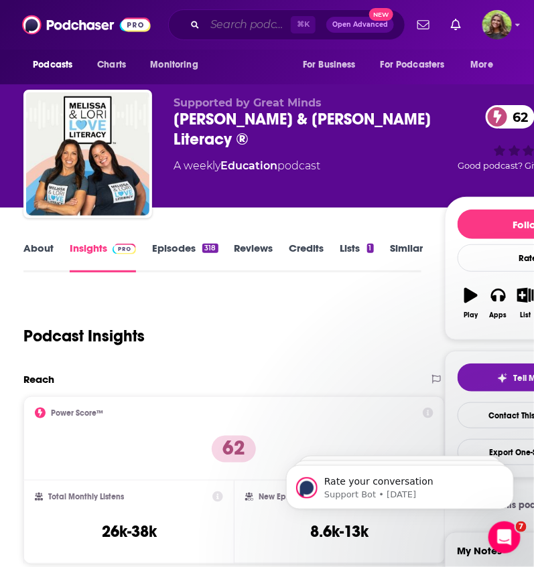
click at [259, 15] on input "Search podcasts, credits, & more..." at bounding box center [248, 24] width 86 height 21
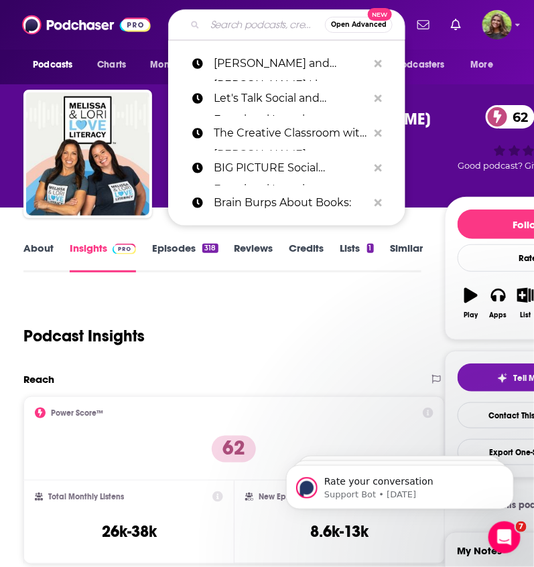
paste input "The Thoughtful Teacher Podcast:"
type input "The Thoughtful Teacher Podcast:"
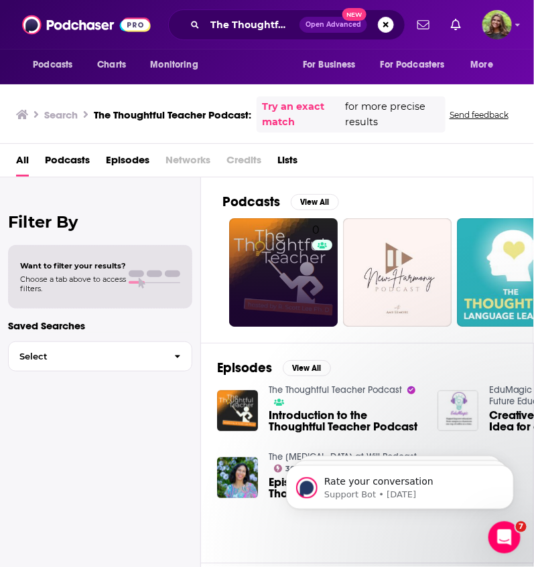
click at [283, 278] on link "0" at bounding box center [283, 272] width 108 height 108
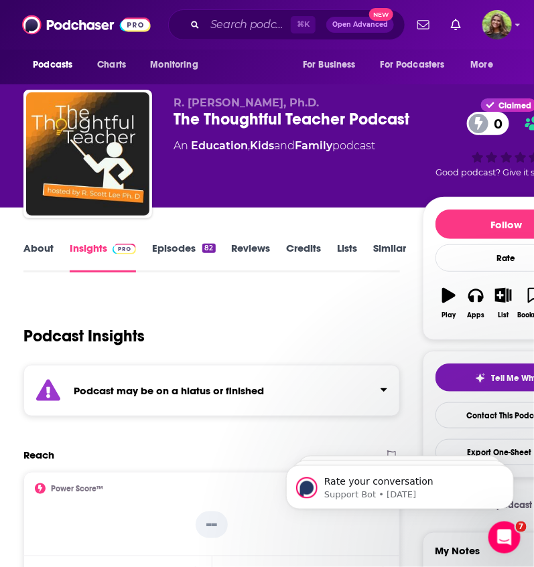
click at [194, 248] on link "Episodes 82" at bounding box center [183, 257] width 63 height 31
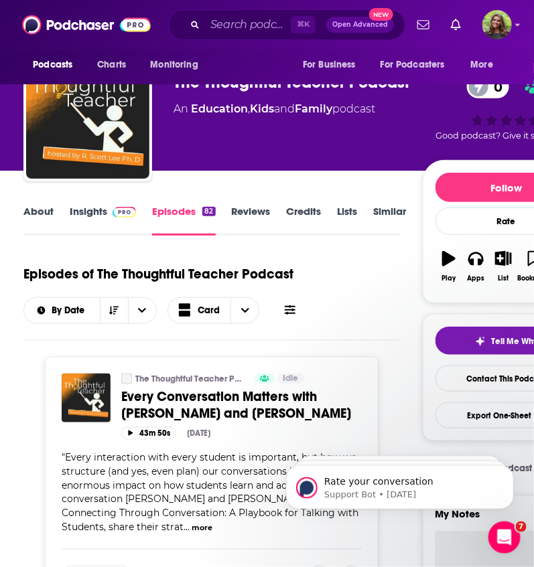
scroll to position [68, 0]
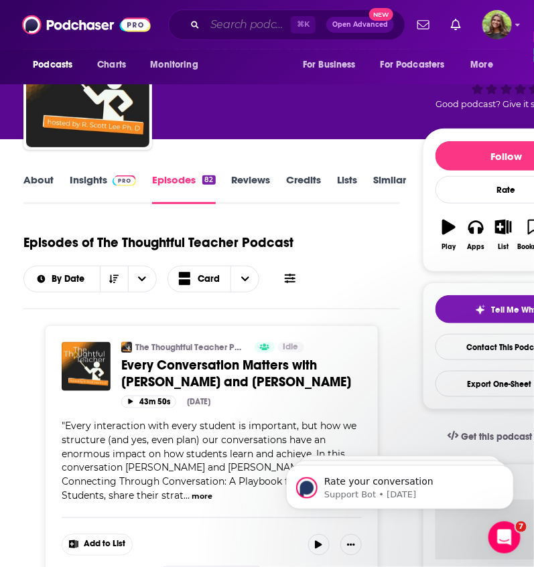
click at [238, 25] on input "Search podcasts, credits, & more..." at bounding box center [248, 24] width 86 height 21
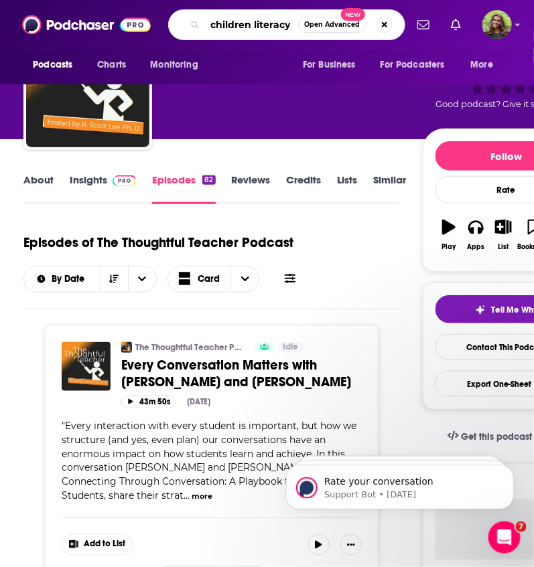
type input "children literacy"
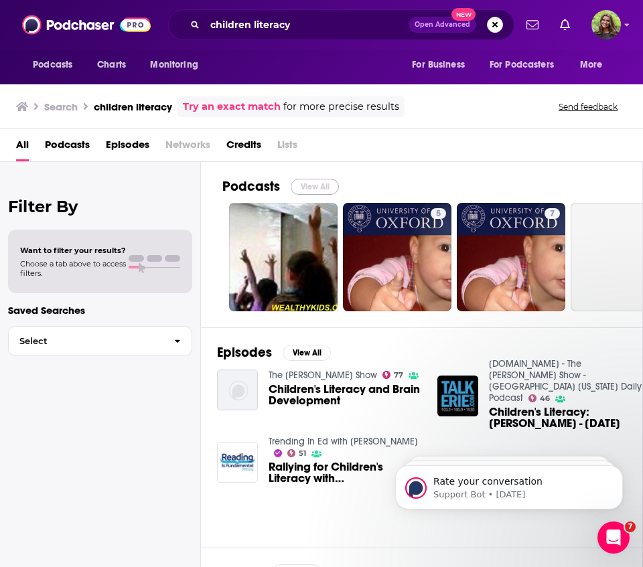
click at [319, 183] on button "View All" at bounding box center [315, 187] width 48 height 16
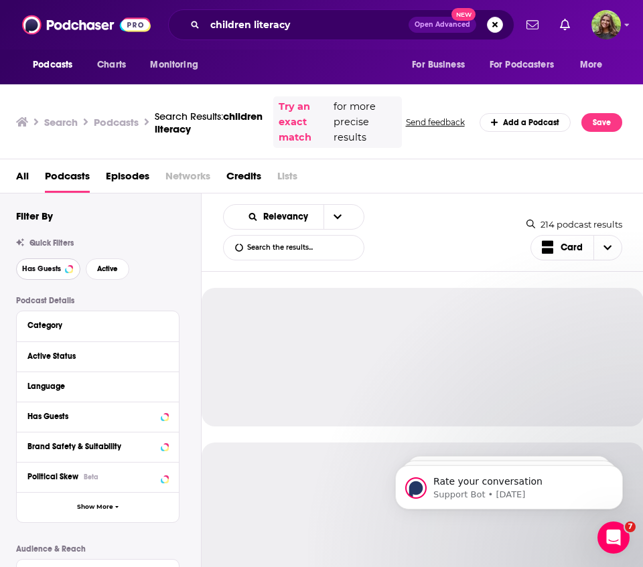
click at [54, 265] on span "Has Guests" at bounding box center [41, 268] width 39 height 7
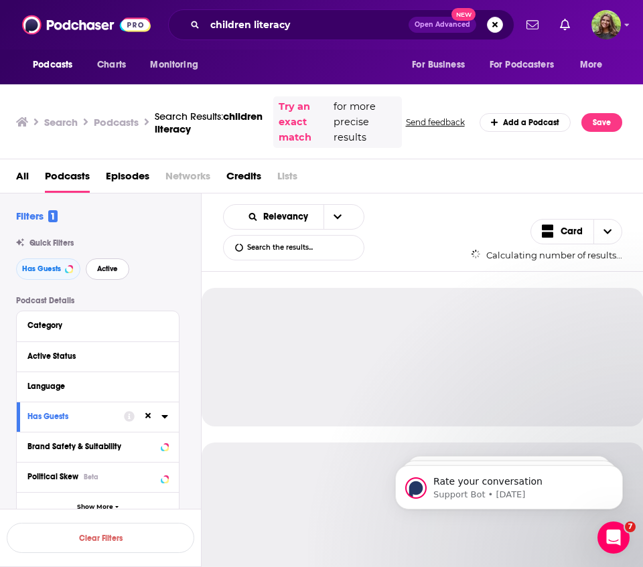
click at [108, 265] on span "Active" at bounding box center [107, 268] width 21 height 7
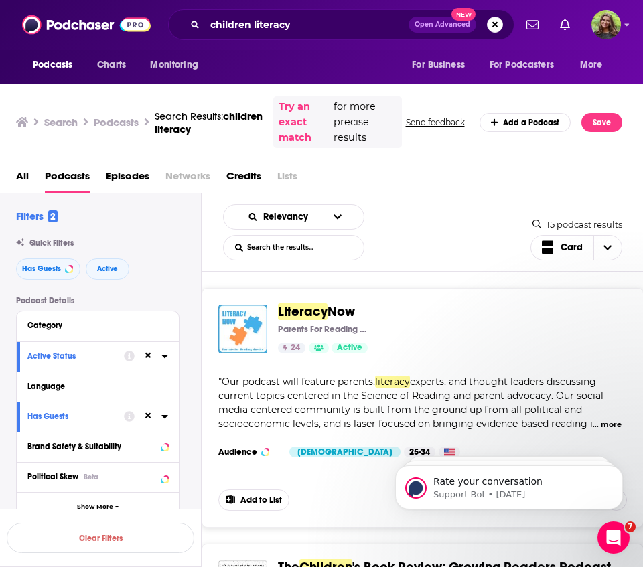
click at [236, 330] on img "Literacy Now" at bounding box center [242, 329] width 49 height 49
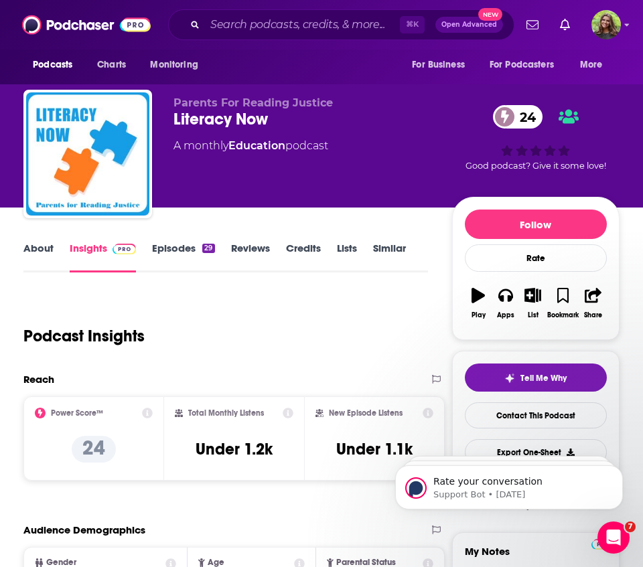
click at [228, 121] on div "Literacy Now 24" at bounding box center [312, 119] width 279 height 20
copy div "Literacy Now 24"
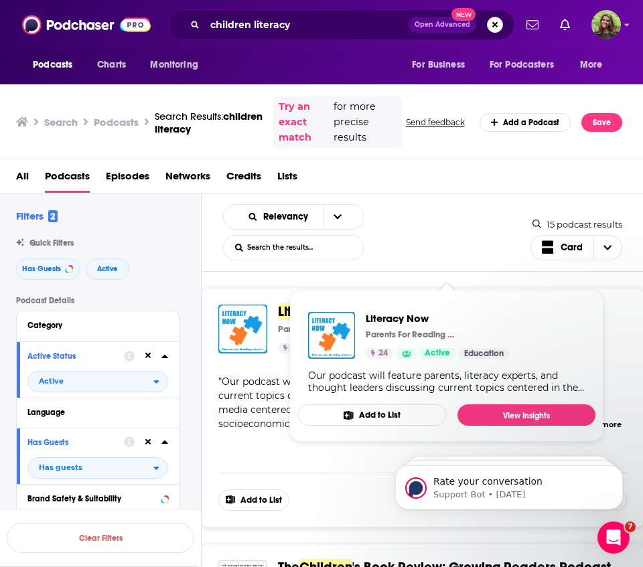
scroll to position [51, 0]
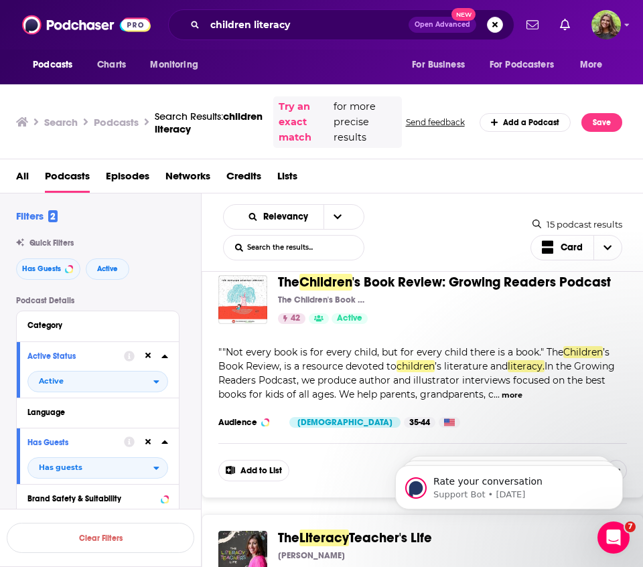
scroll to position [277, 0]
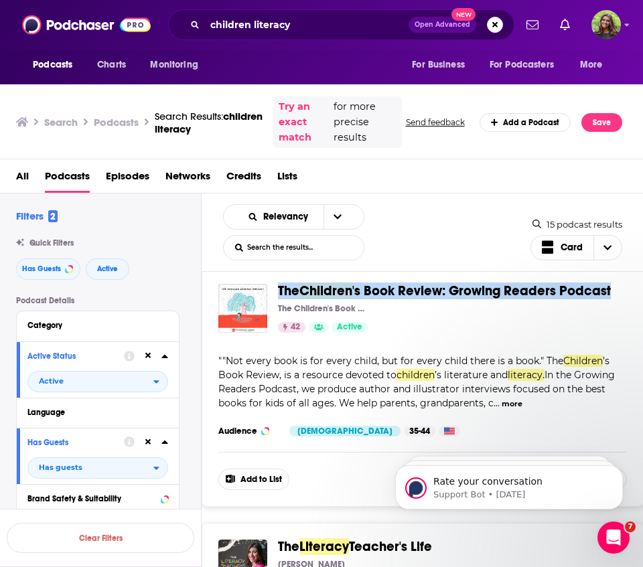
drag, startPoint x: 610, startPoint y: 289, endPoint x: 276, endPoint y: 290, distance: 334.2
click at [276, 290] on div "The Children 's Book Review: Growing Readers Podcast The Children's Book Review…" at bounding box center [422, 308] width 409 height 49
copy span "The Children 's Book Review: Growing Readers Podcast"
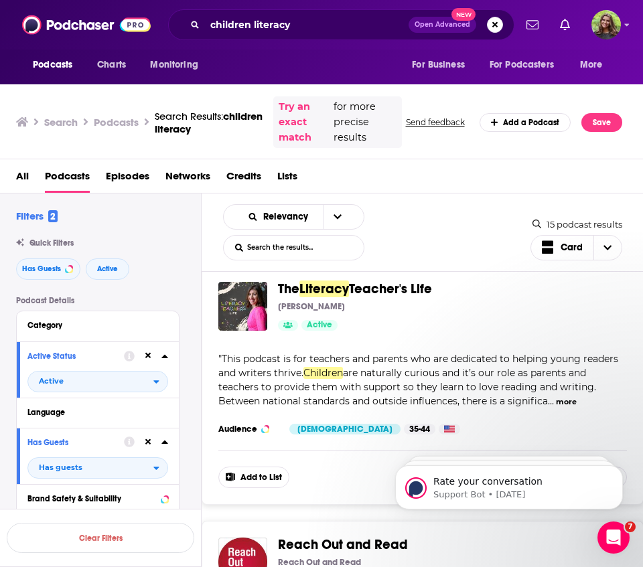
scroll to position [536, 0]
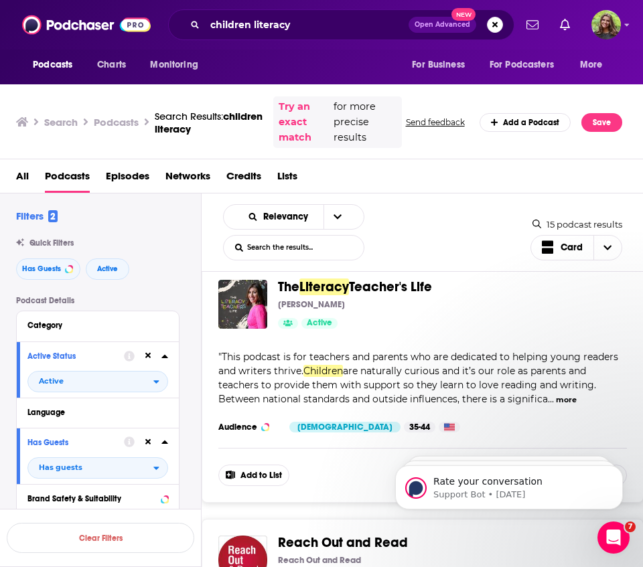
click at [565, 398] on button "more" at bounding box center [566, 399] width 21 height 11
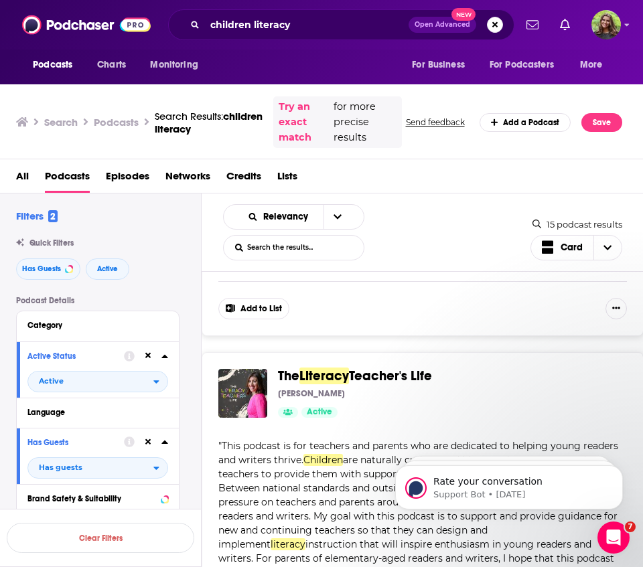
scroll to position [451, 0]
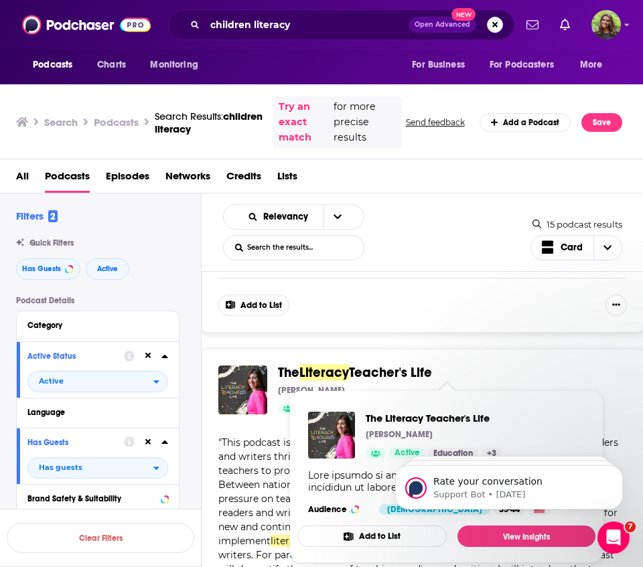
drag, startPoint x: 283, startPoint y: 370, endPoint x: 273, endPoint y: 376, distance: 10.8
click at [273, 376] on div "The Literacy Teacher's Life Elizabeth Morphis Active Categories Education + 3 A…" at bounding box center [422, 390] width 409 height 49
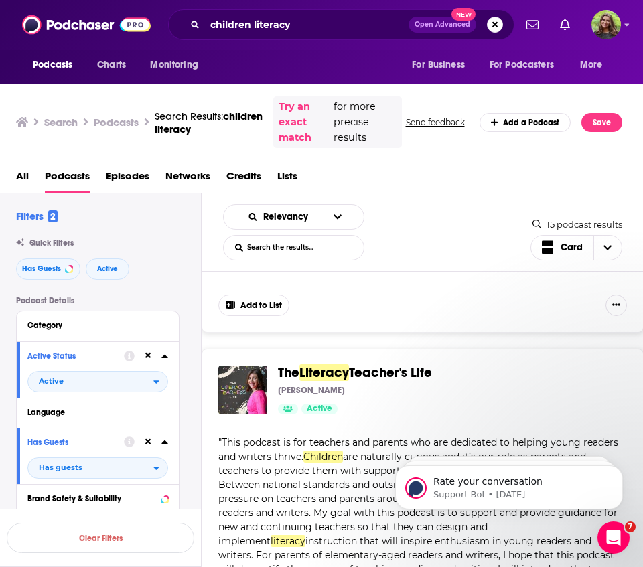
copy span "The Literacy Teacher's Life"
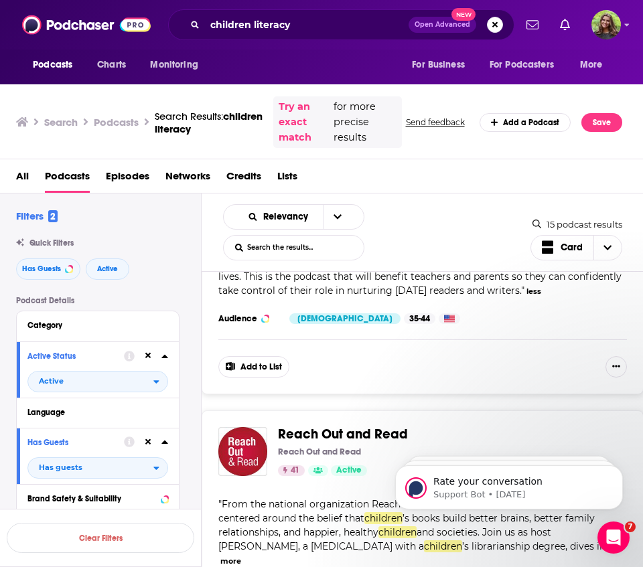
scroll to position [938, 0]
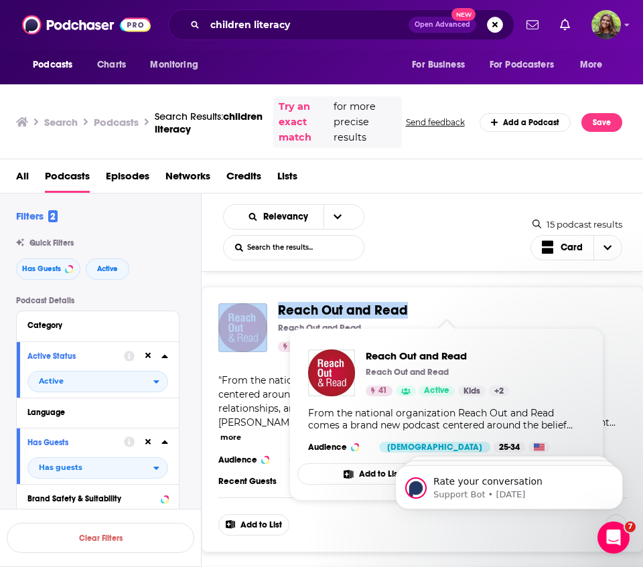
drag, startPoint x: 410, startPoint y: 304, endPoint x: 265, endPoint y: 309, distance: 144.7
click at [265, 309] on div "Reach Out and Read Reach Out and Read 41 Active Categories Kids + 2 Add to List" at bounding box center [422, 327] width 409 height 49
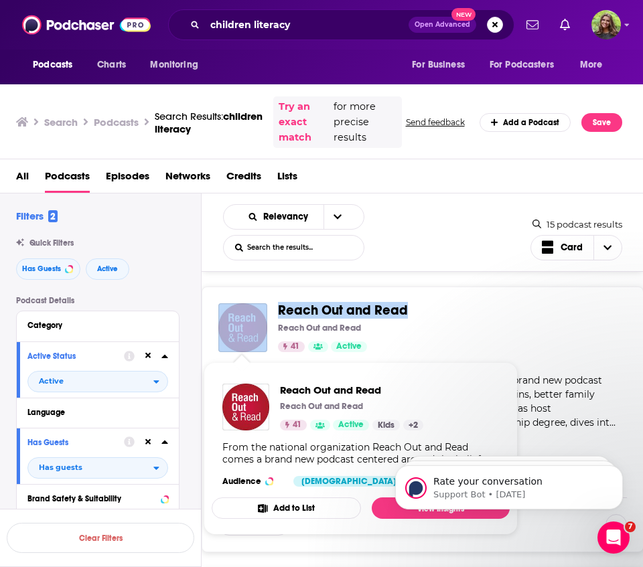
copy div "Reach Out and Read"
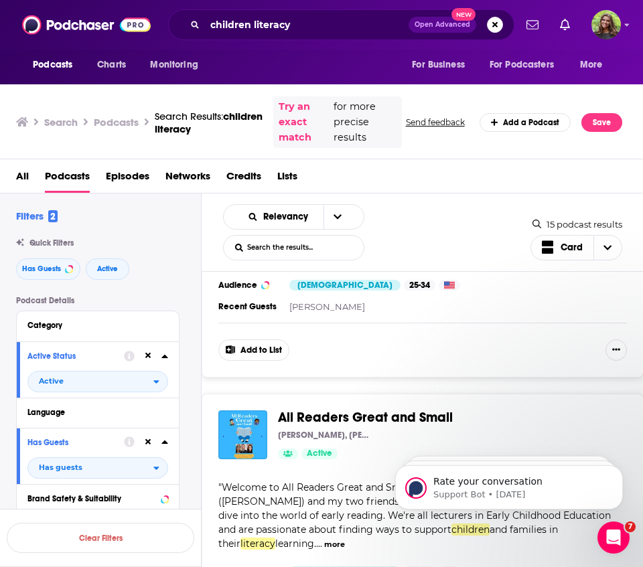
scroll to position [1186, 0]
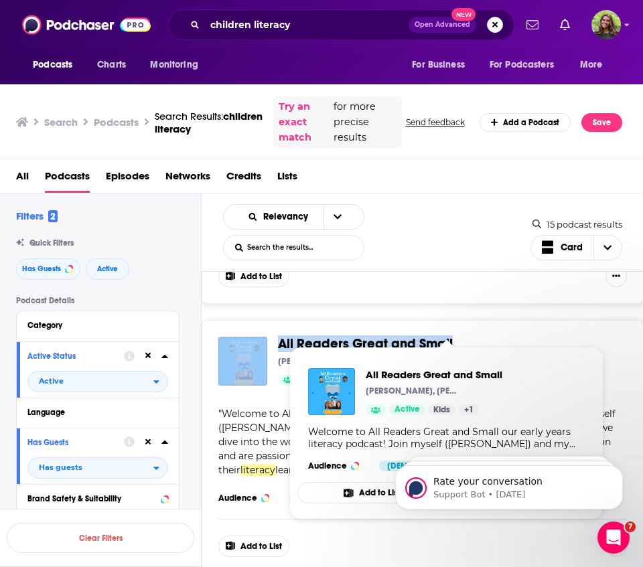
drag, startPoint x: 467, startPoint y: 323, endPoint x: 263, endPoint y: 322, distance: 204.9
click at [263, 337] on div "All Readers Great and Small John Clarke, Laura Gregory and Shamim Ashraf Active…" at bounding box center [422, 361] width 409 height 49
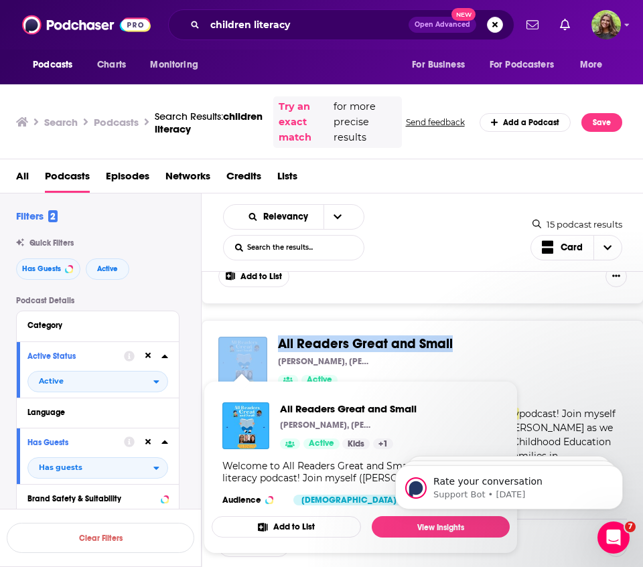
copy div "All Readers Great and Small"
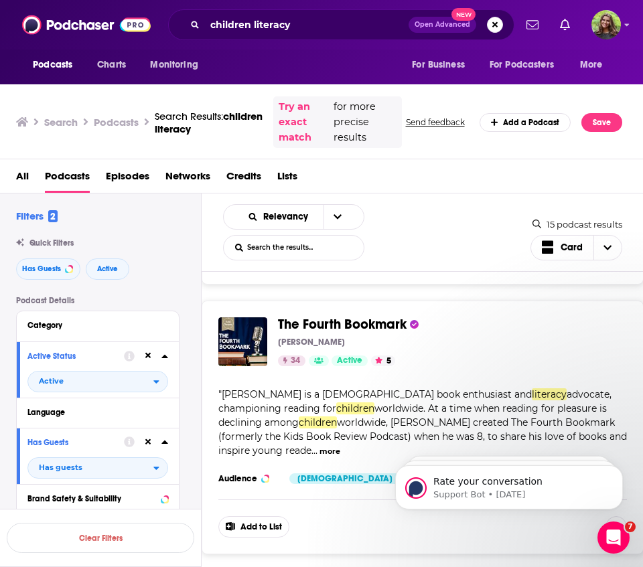
scroll to position [1475, 0]
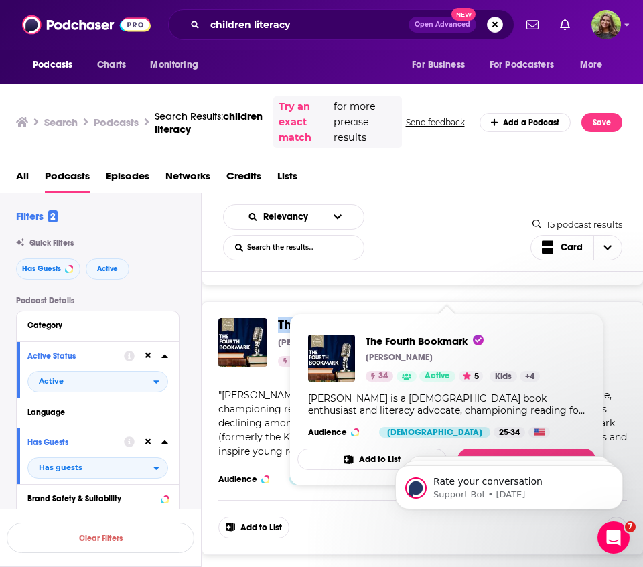
drag, startPoint x: 407, startPoint y: 291, endPoint x: 271, endPoint y: 291, distance: 136.0
click at [271, 318] on div "The Fourth Bookmark Krish 34 Active 5 Categories Kids + 4 Add to List" at bounding box center [422, 342] width 409 height 49
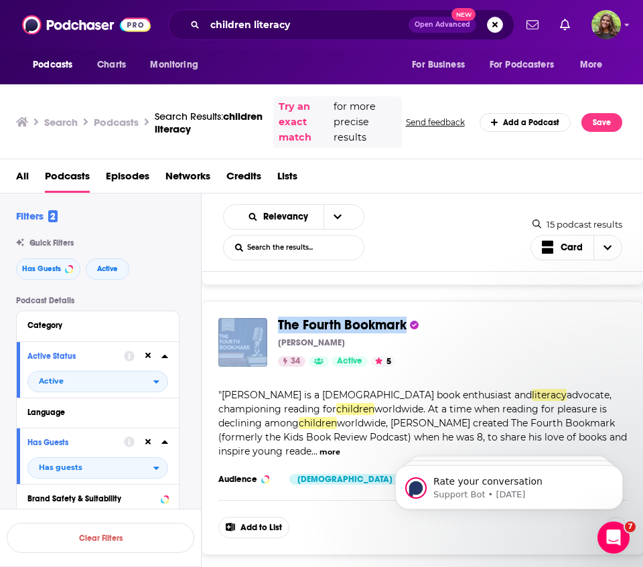
copy div "The Fourth Bookmark"
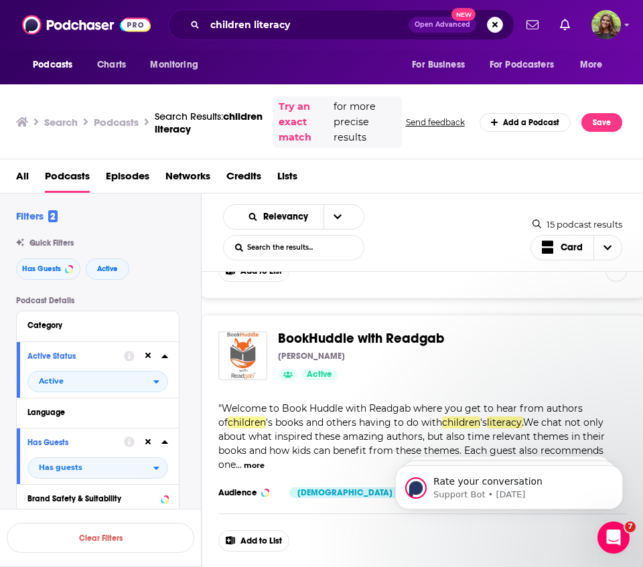
scroll to position [1720, 0]
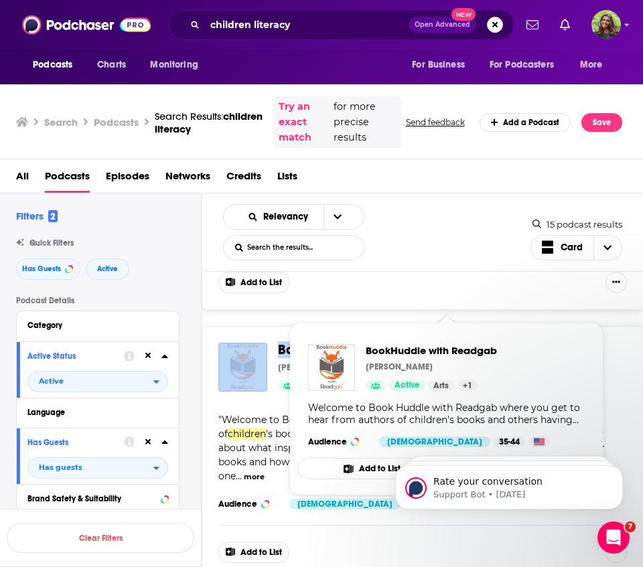
drag, startPoint x: 449, startPoint y: 300, endPoint x: 268, endPoint y: 297, distance: 181.5
click at [268, 343] on div "BookHuddle with Readgab Karen Reeder Active Categories Arts + 1 Add to List" at bounding box center [422, 367] width 409 height 49
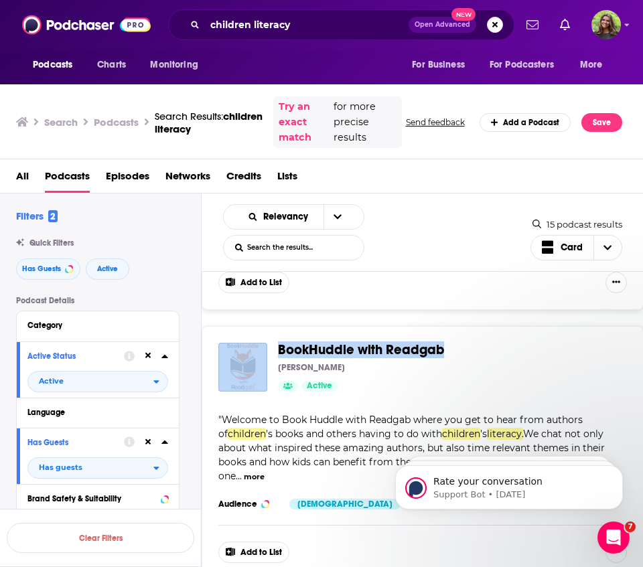
copy div "BookHuddle with Readgab"
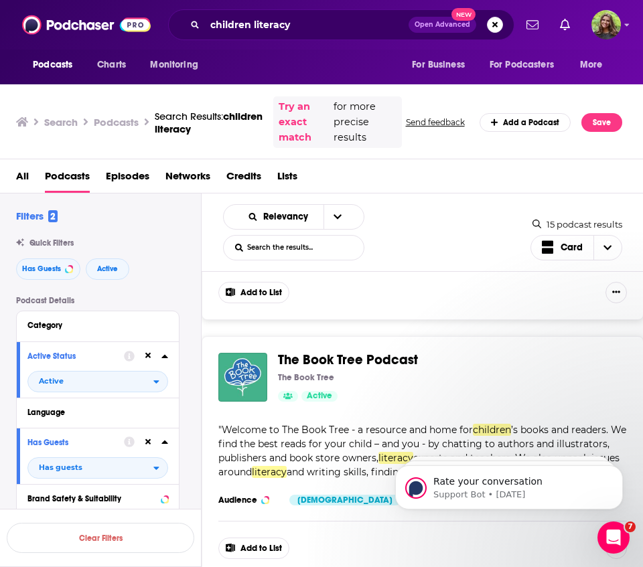
scroll to position [2231, 0]
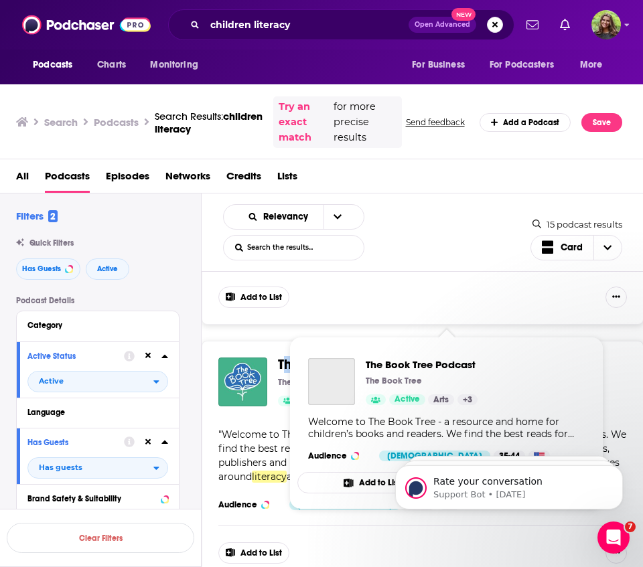
drag, startPoint x: 419, startPoint y: 312, endPoint x: 280, endPoint y: 312, distance: 139.3
click at [280, 358] on span "The Book Tree Podcast" at bounding box center [447, 365] width 338 height 15
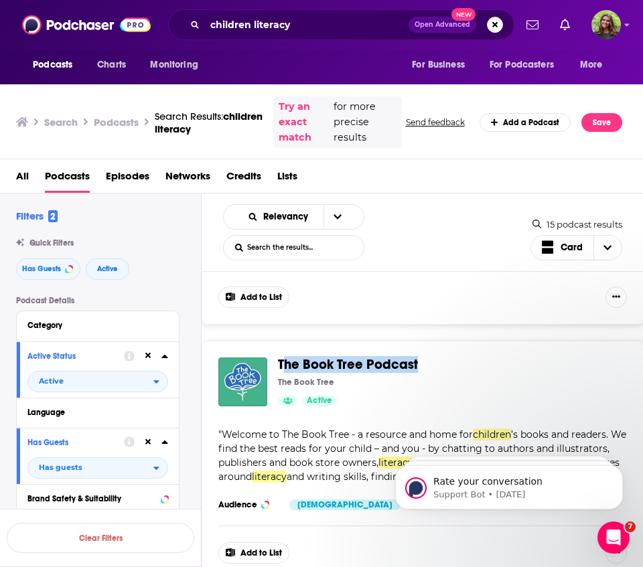
click at [281, 356] on span "The Book Tree Podcast" at bounding box center [348, 364] width 140 height 17
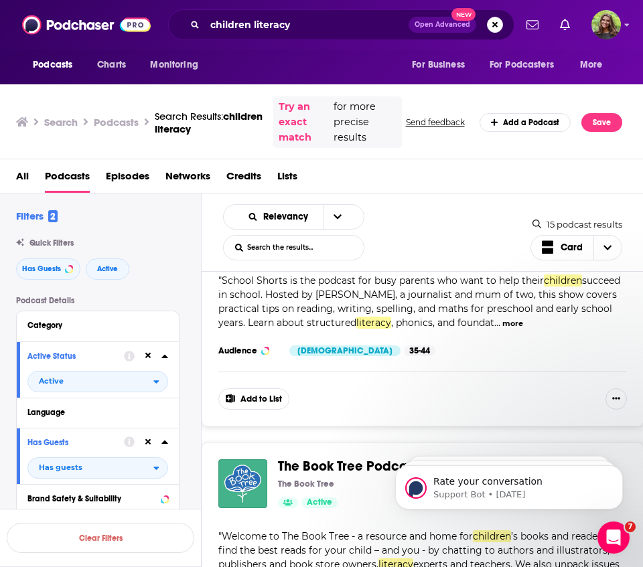
scroll to position [2025, 0]
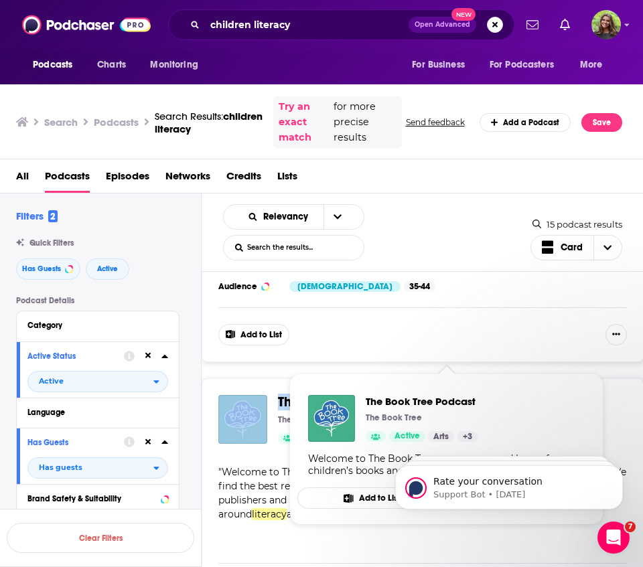
drag, startPoint x: 427, startPoint y: 358, endPoint x: 271, endPoint y: 352, distance: 156.1
click at [271, 395] on div "The Book Tree Podcast The Book Tree Active Categories Arts + 3 Add to List" at bounding box center [422, 419] width 409 height 49
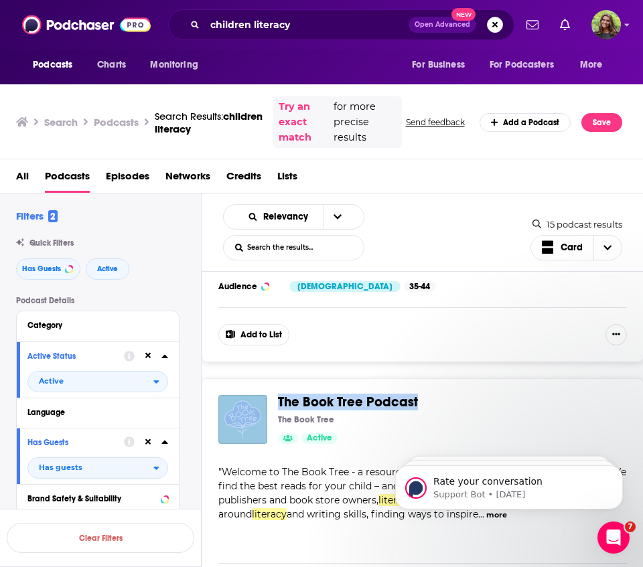
copy div "The Book Tree Podcast"
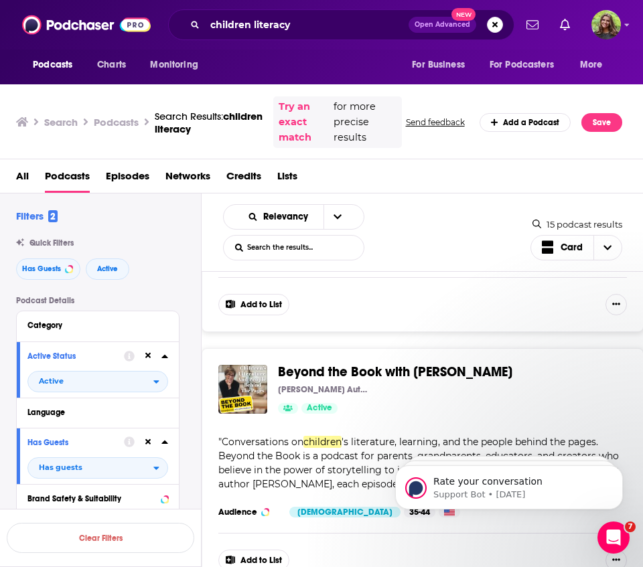
scroll to position [2586, 0]
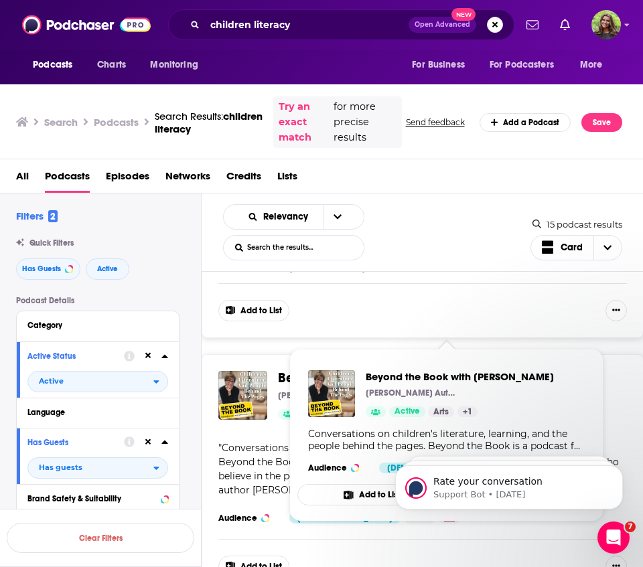
drag, startPoint x: 520, startPoint y: 325, endPoint x: 275, endPoint y: 327, distance: 245.1
click at [275, 371] on div "Beyond the Book with JoAnn Dickinson JoAnn M. Dickinson Author Active Categorie…" at bounding box center [422, 395] width 409 height 49
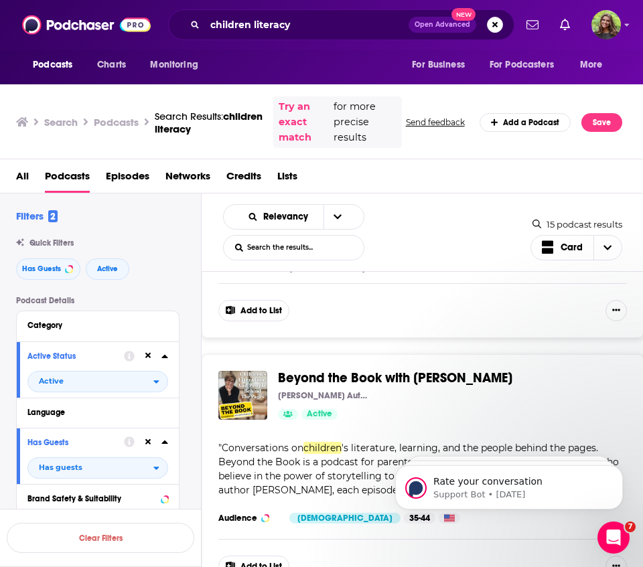
copy span "Beyond the Book with JoAnn Dickinson"
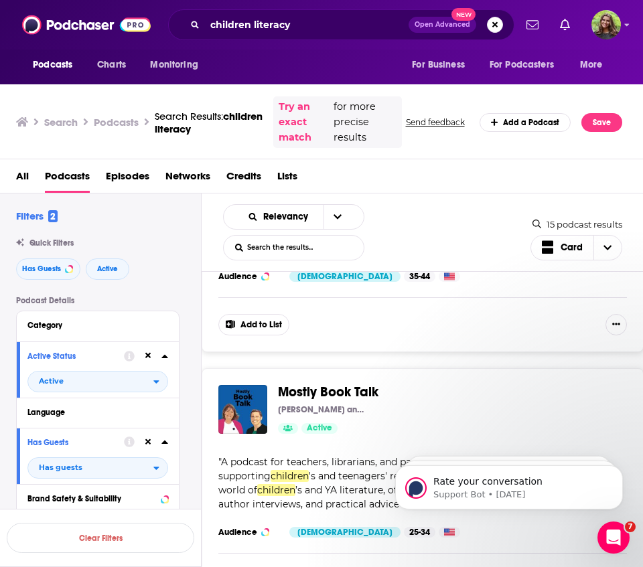
scroll to position [2840, 0]
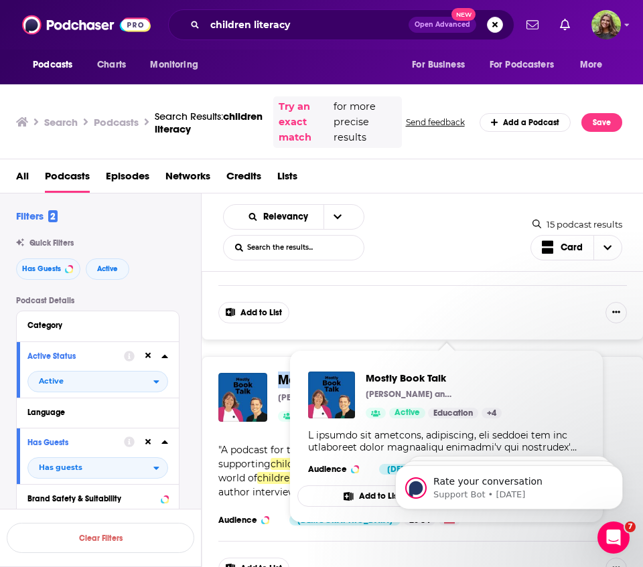
drag, startPoint x: 398, startPoint y: 332, endPoint x: 271, endPoint y: 329, distance: 127.9
click at [271, 373] on div "Mostly Book Talk Katy Donnelly and Alison Palmer Active Categories Education + …" at bounding box center [422, 397] width 409 height 49
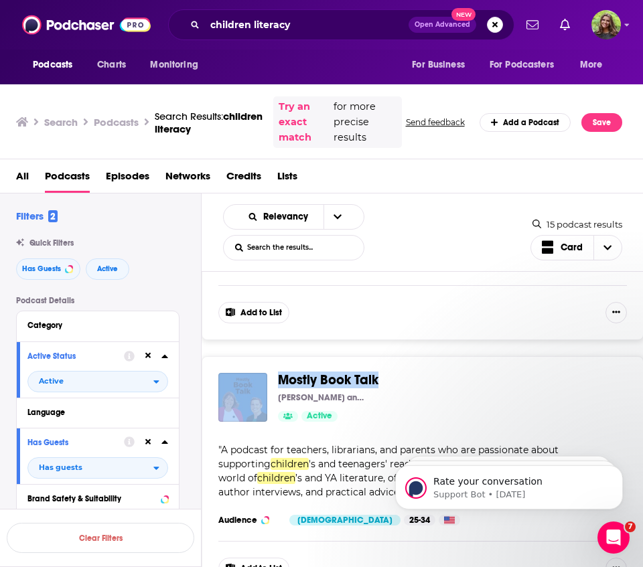
copy div "Mostly Book Talk"
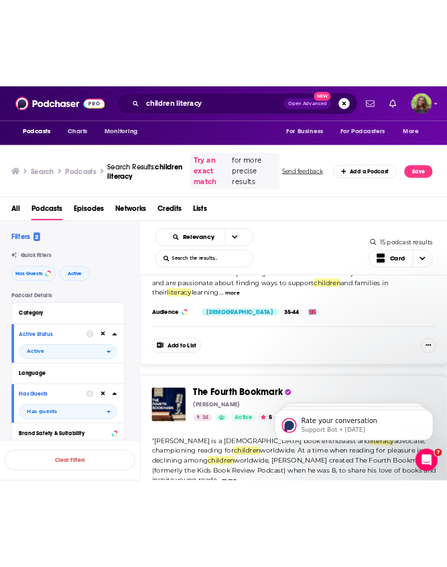
scroll to position [678, 0]
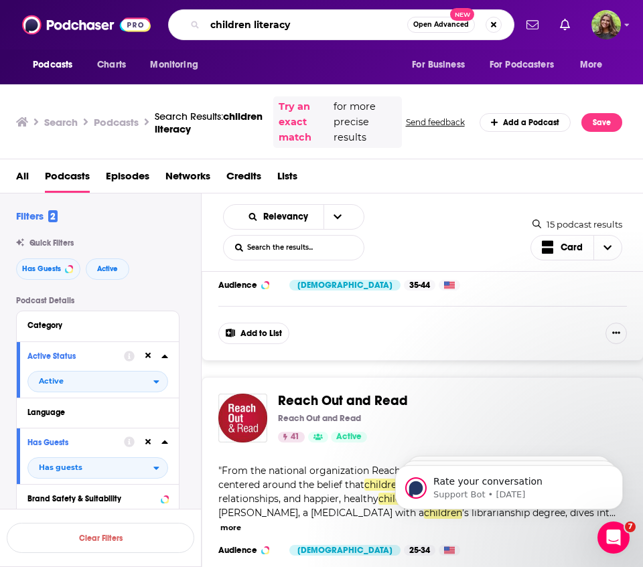
click at [317, 25] on input "children literacy" at bounding box center [306, 24] width 202 height 21
type input "children reading"
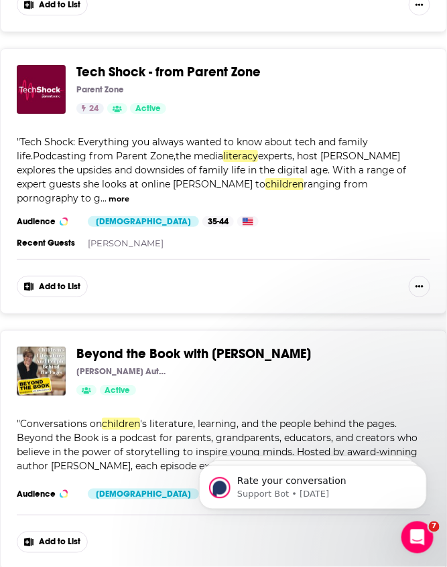
scroll to position [2597, 0]
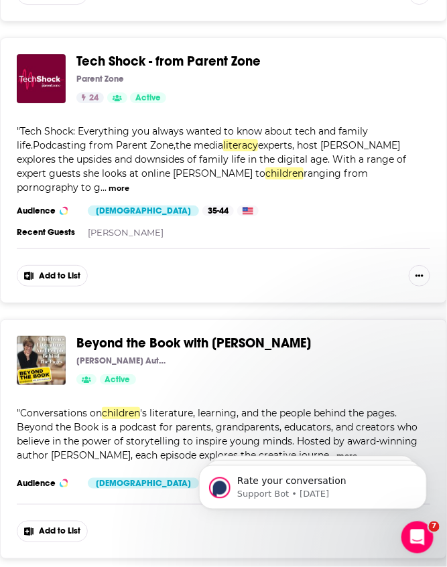
drag, startPoint x: 323, startPoint y: 268, endPoint x: 306, endPoint y: 284, distance: 23.2
click at [306, 336] on div "Beyond the Book with JoAnn Dickinson JoAnn M. Dickinson Author Active Categorie…" at bounding box center [247, 360] width 343 height 49
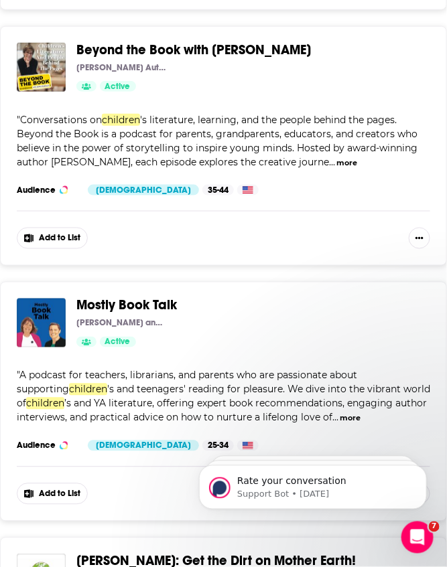
click at [296, 318] on div "Katy Donnelly and Alison Palmer" at bounding box center [247, 323] width 343 height 11
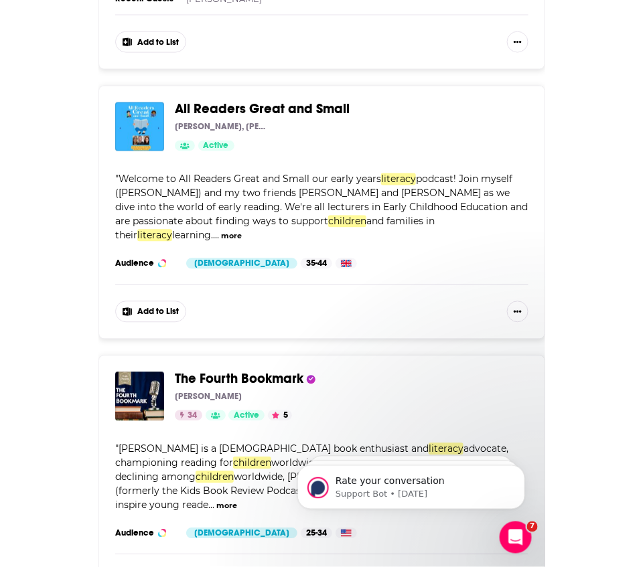
scroll to position [0, 0]
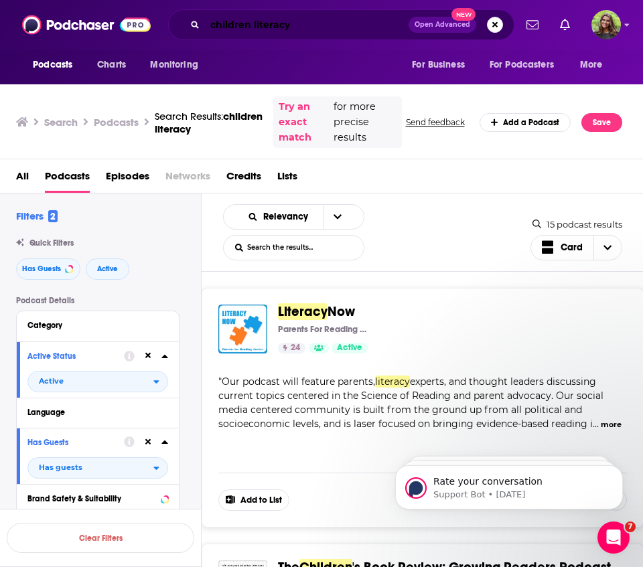
click at [325, 26] on input "children literacy" at bounding box center [307, 24] width 204 height 21
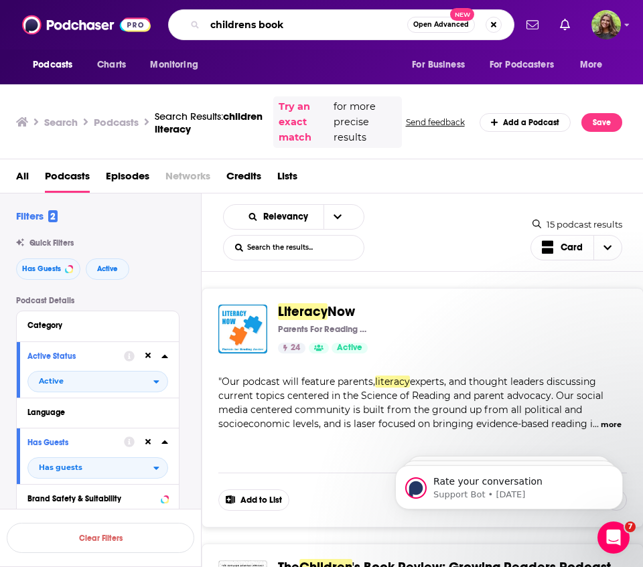
type input "childrens book"
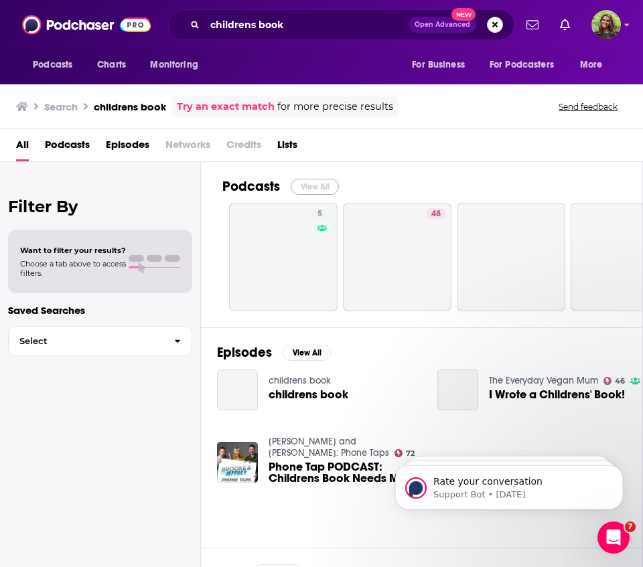
click at [319, 186] on button "View All" at bounding box center [315, 187] width 48 height 16
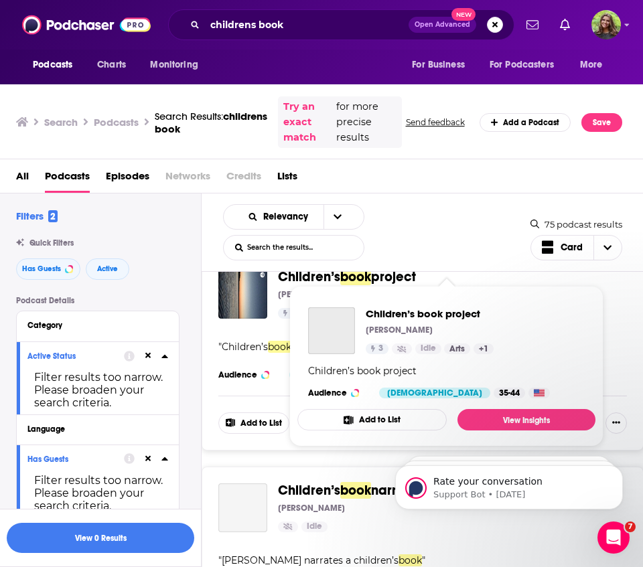
scroll to position [727, 0]
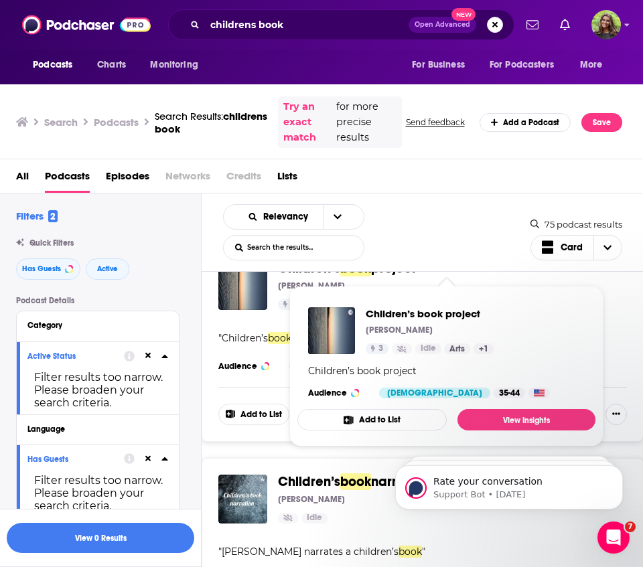
click at [322, 465] on p "Hannah Ellis" at bounding box center [311, 499] width 67 height 11
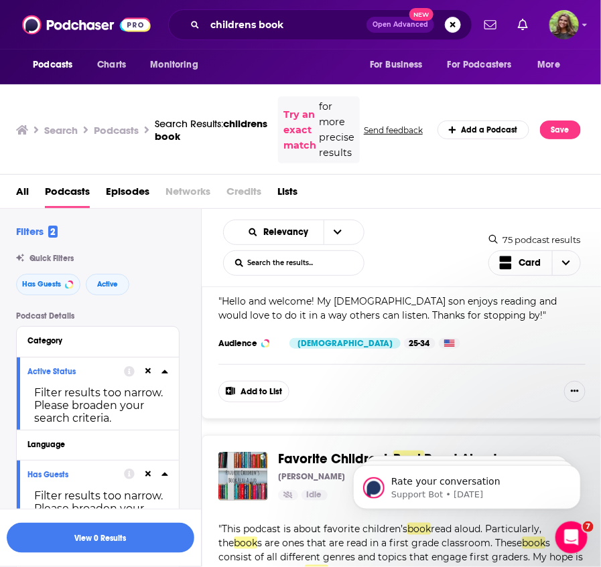
scroll to position [2343, 0]
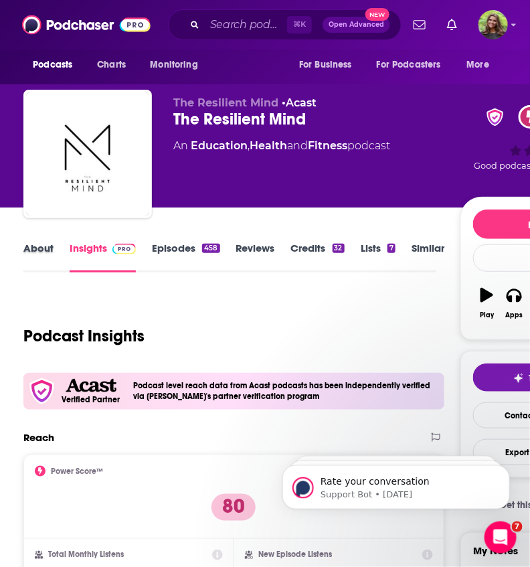
click at [53, 252] on div "About" at bounding box center [46, 257] width 46 height 31
click at [35, 255] on link "About" at bounding box center [38, 257] width 30 height 31
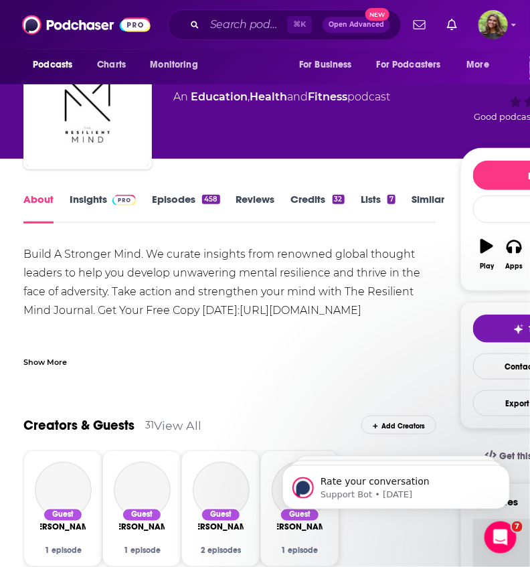
scroll to position [55, 0]
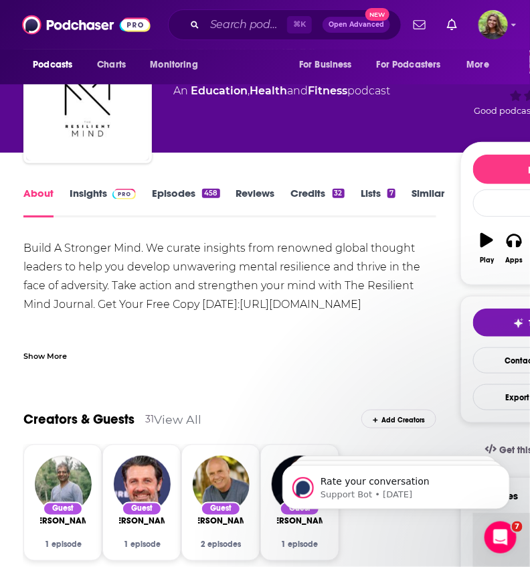
click at [46, 357] on div "Show More" at bounding box center [45, 355] width 44 height 13
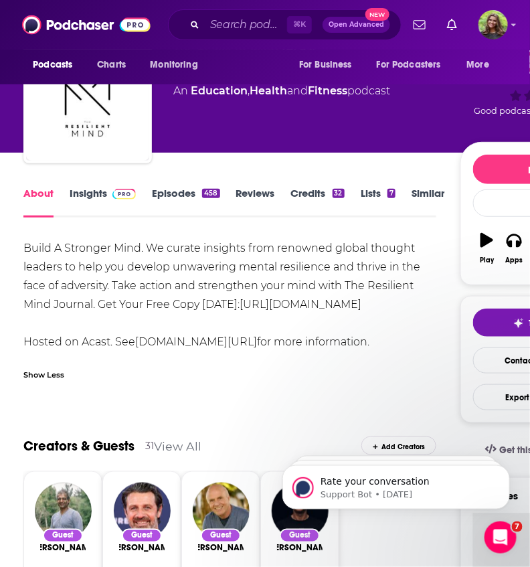
click at [152, 244] on div "Build A Stronger Mind. We curate insights from renowned global thought leaders …" at bounding box center [229, 295] width 413 height 113
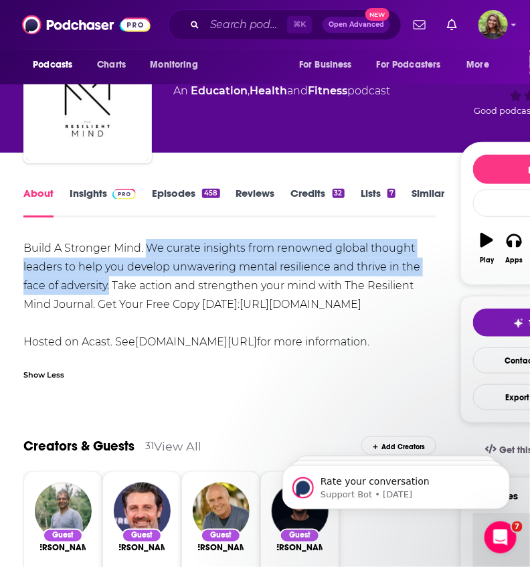
drag, startPoint x: 150, startPoint y: 247, endPoint x: 110, endPoint y: 291, distance: 59.7
click at [110, 291] on div "Build A Stronger Mind. We curate insights from renowned global thought leaders …" at bounding box center [229, 295] width 413 height 113
copy div "We curate insights from renowned global thought leaders to help you develop unw…"
click at [82, 196] on link "Insights" at bounding box center [103, 202] width 66 height 31
